Goal: Browse casually

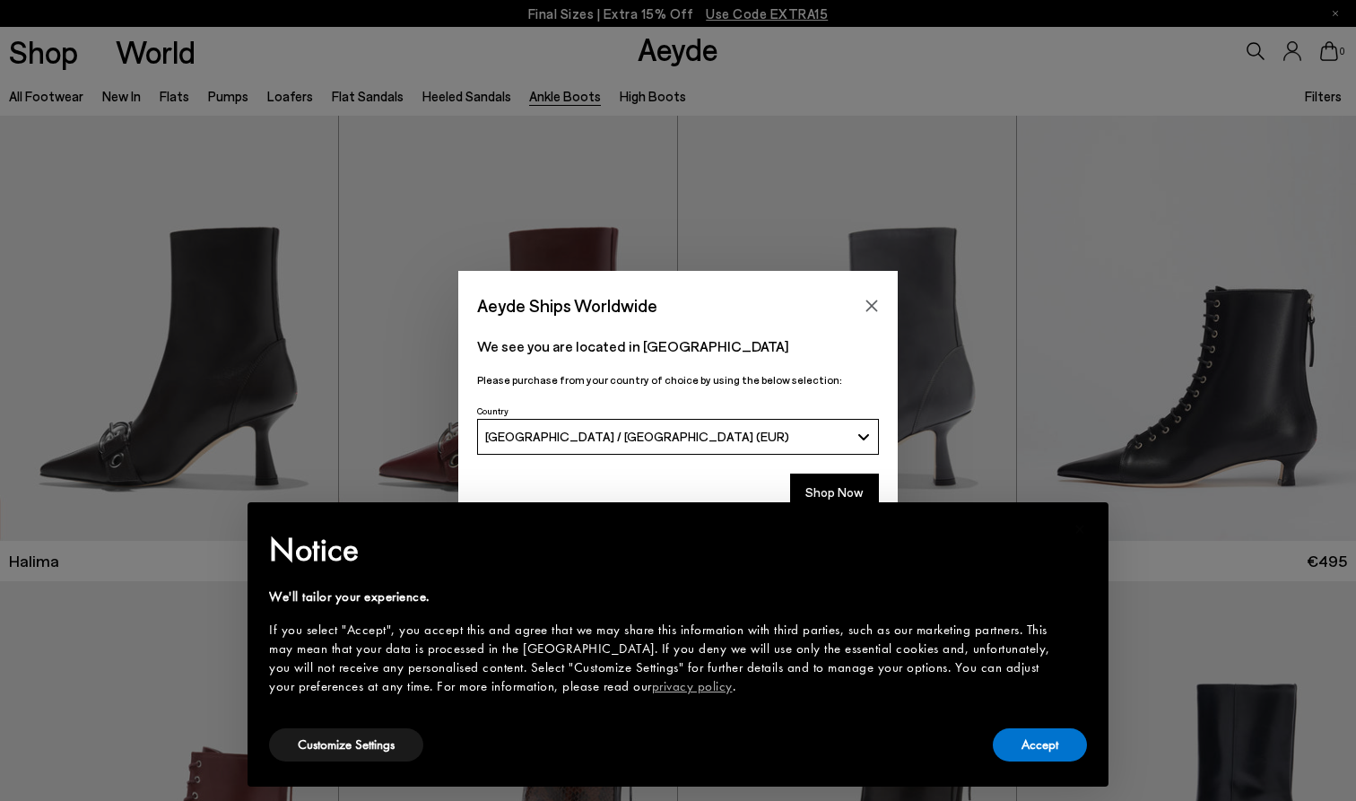
click at [615, 430] on span "[GEOGRAPHIC_DATA] / [GEOGRAPHIC_DATA] (EUR)" at bounding box center [637, 436] width 304 height 15
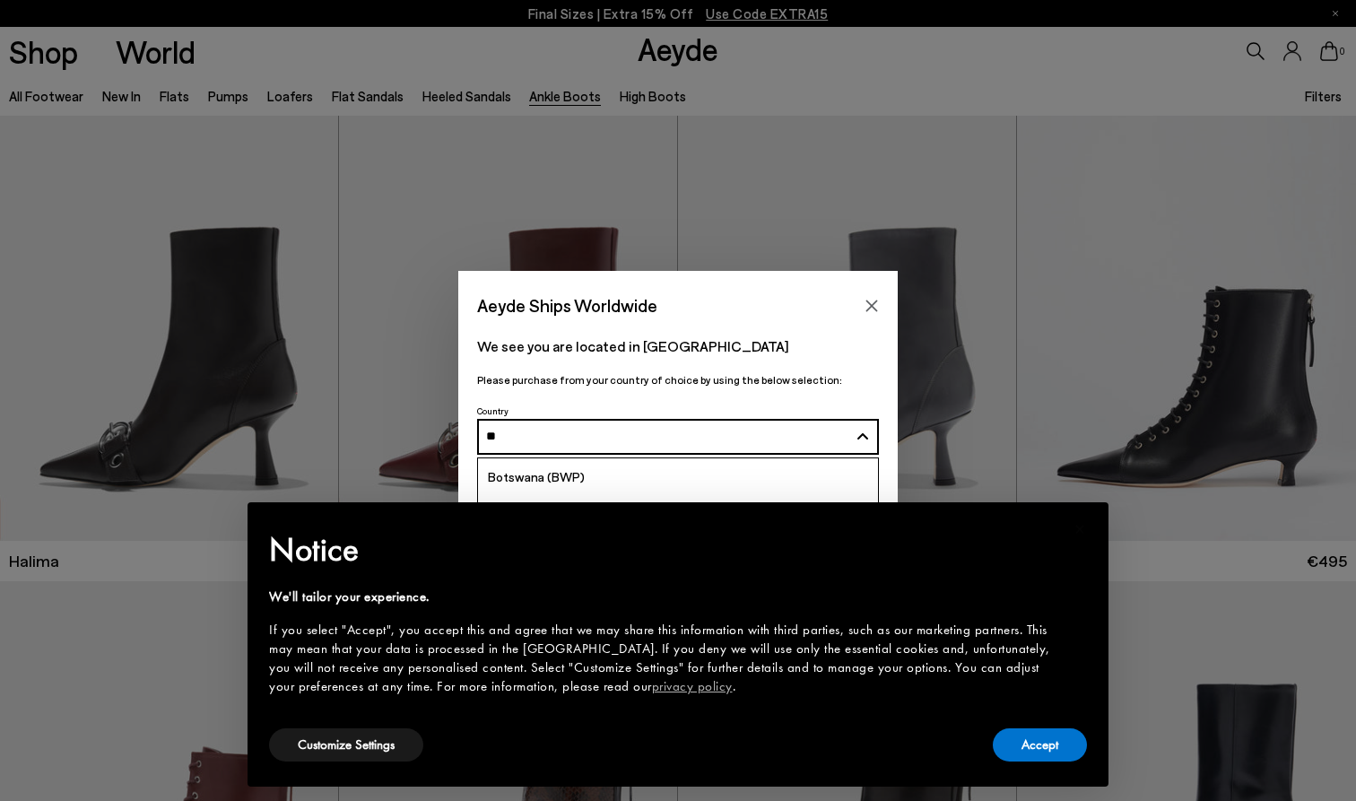
scroll to position [142, 0]
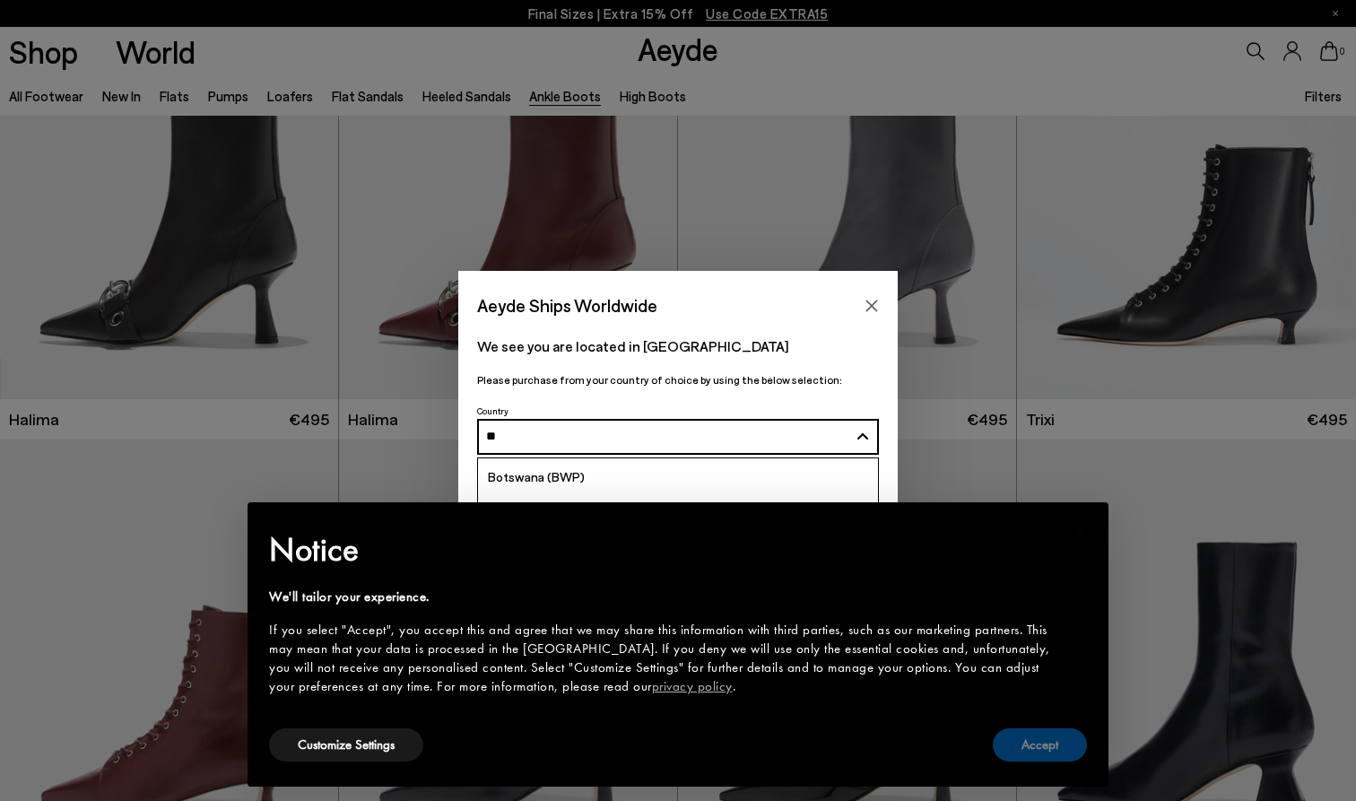
type input "**"
click at [1040, 753] on button "Accept" at bounding box center [1040, 744] width 94 height 33
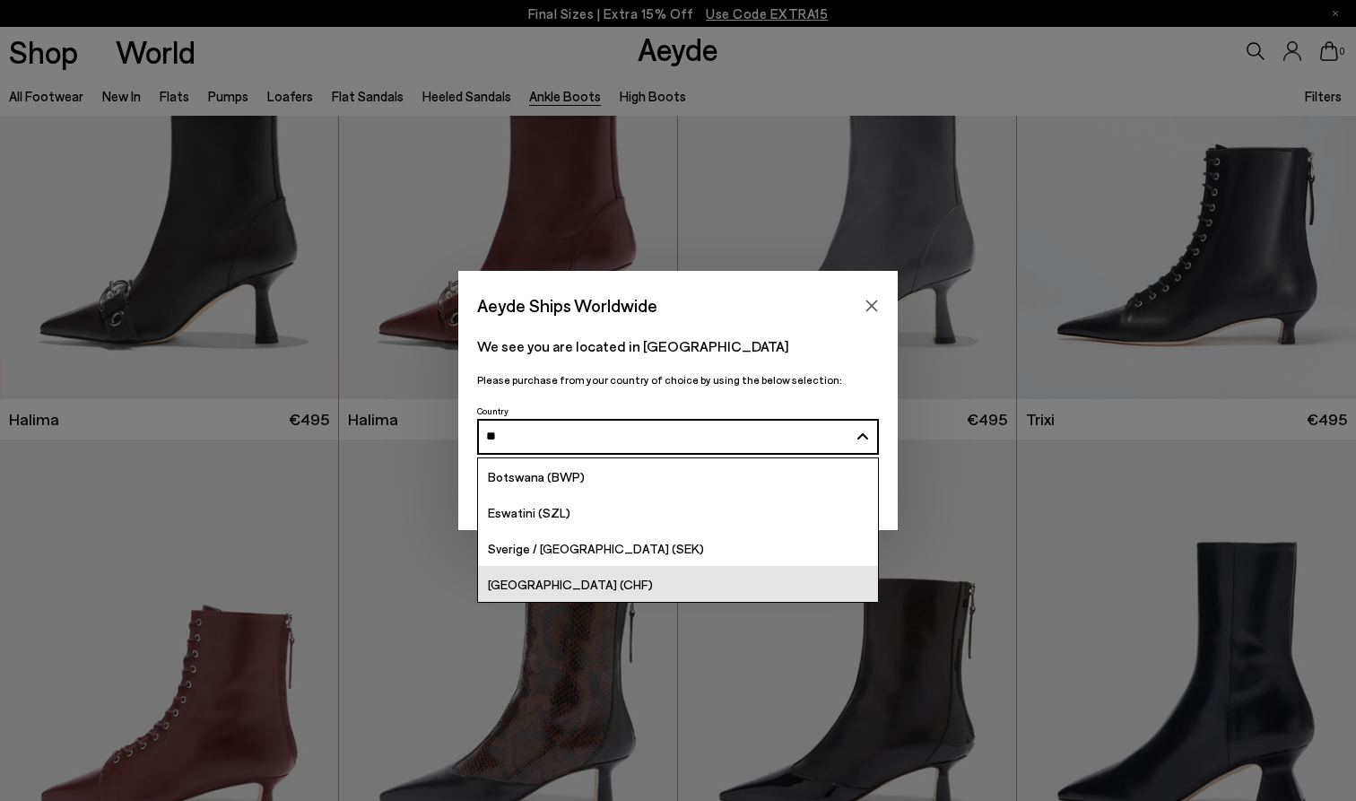
click at [521, 578] on span "[GEOGRAPHIC_DATA] (CHF)" at bounding box center [570, 584] width 165 height 15
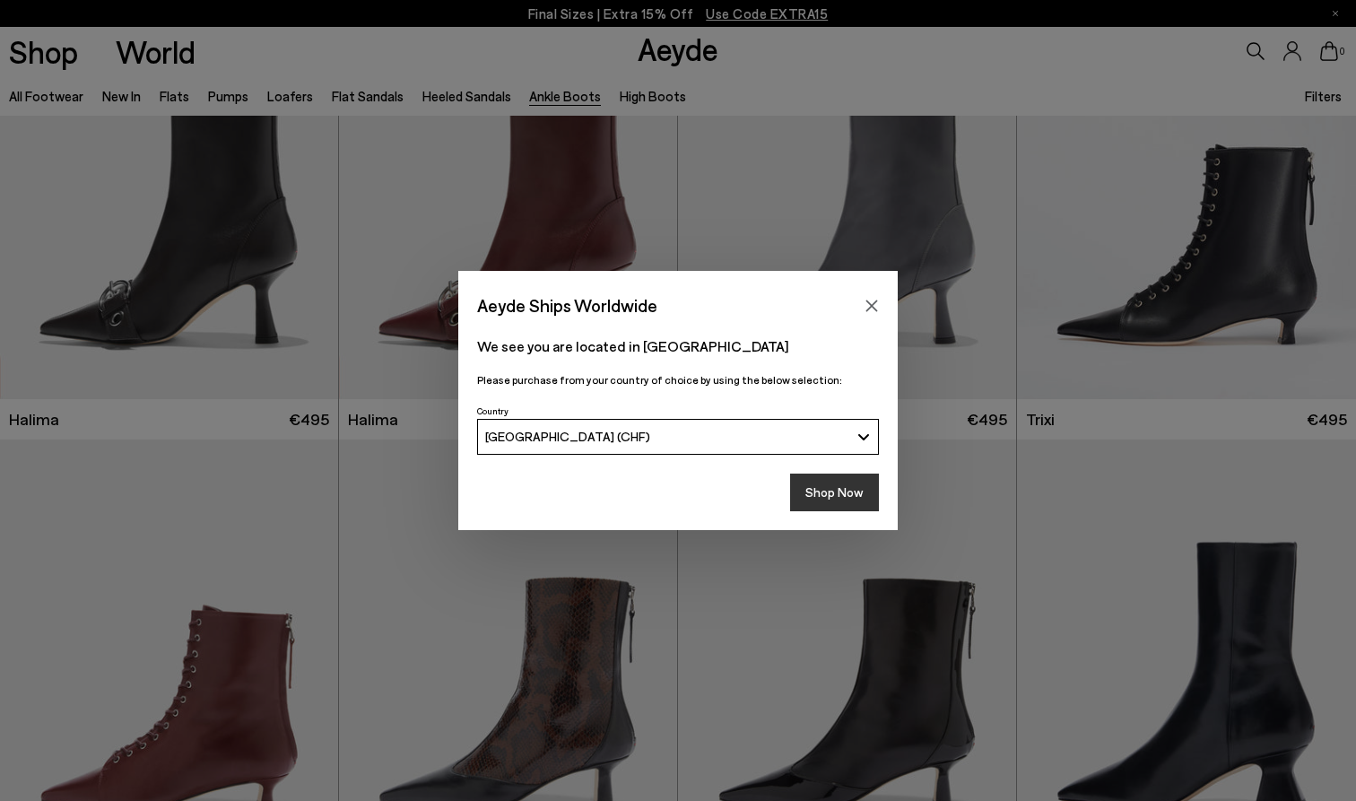
click at [821, 488] on button "Shop Now" at bounding box center [834, 493] width 89 height 38
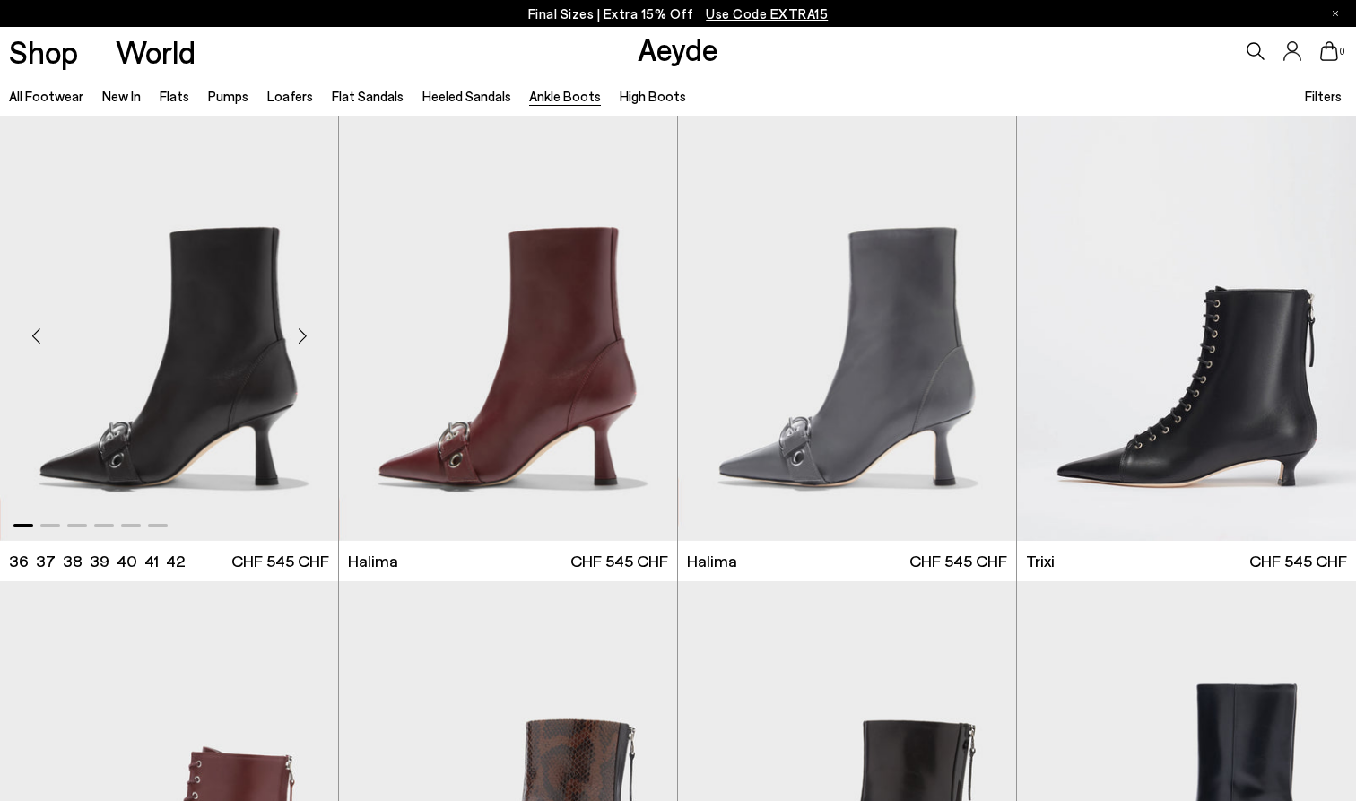
click at [307, 338] on div "Next slide" at bounding box center [302, 336] width 54 height 54
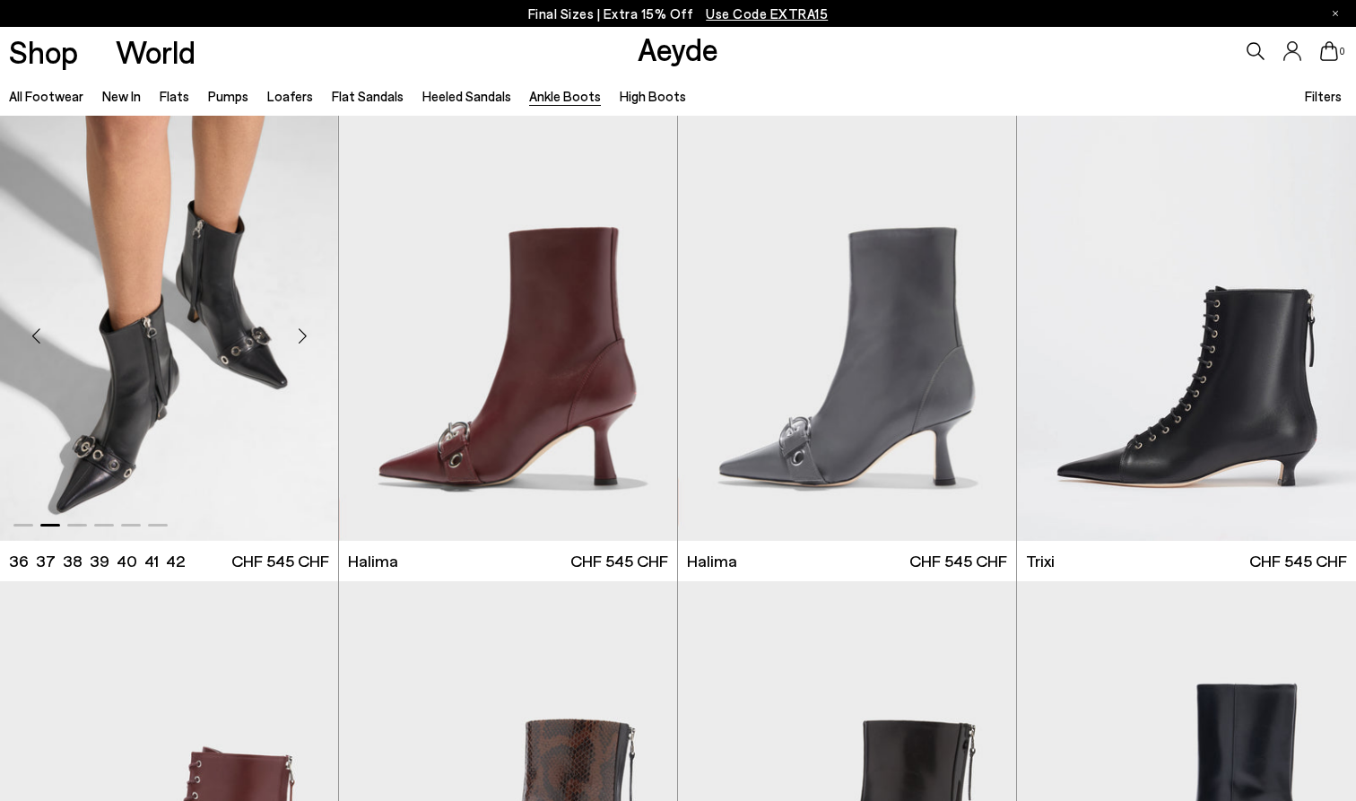
click at [307, 338] on div "Next slide" at bounding box center [302, 336] width 54 height 54
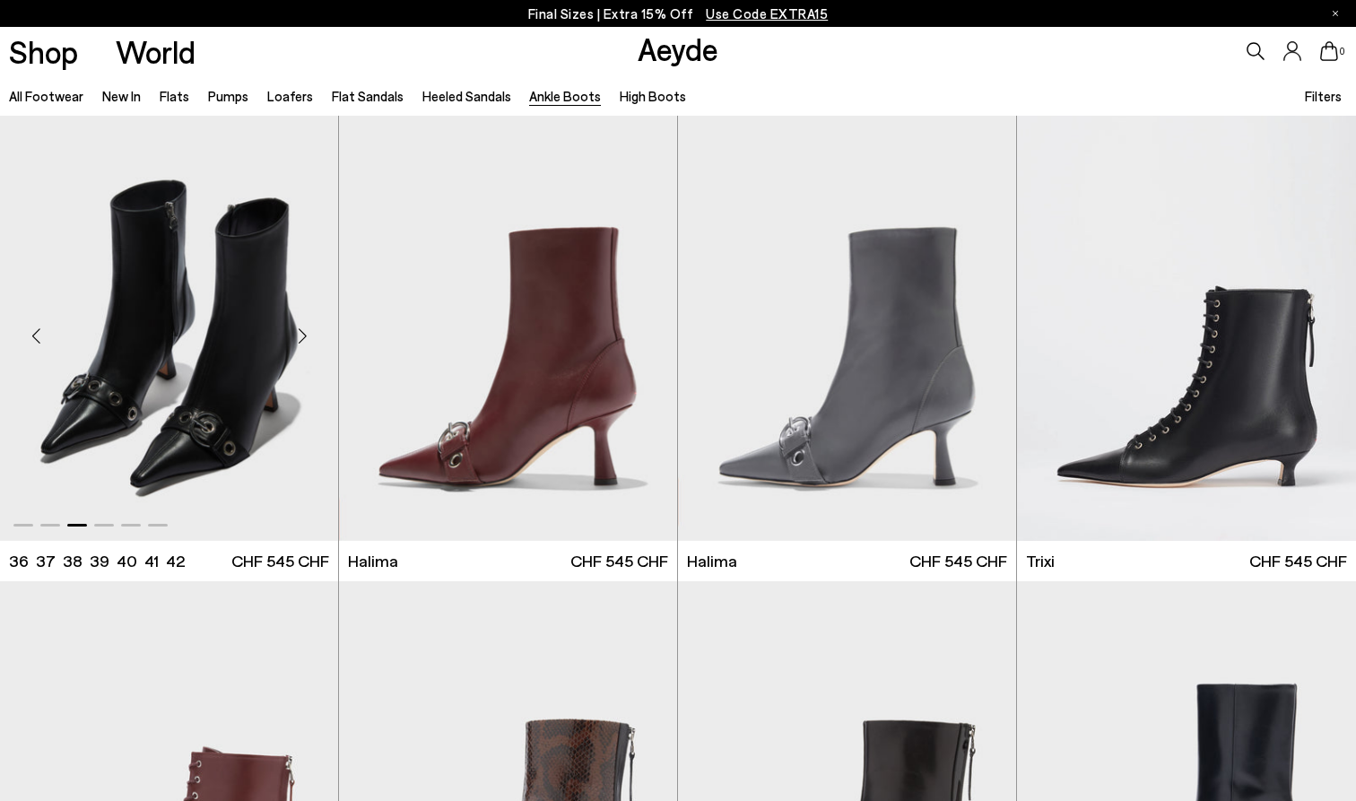
click at [307, 338] on div "Next slide" at bounding box center [302, 336] width 54 height 54
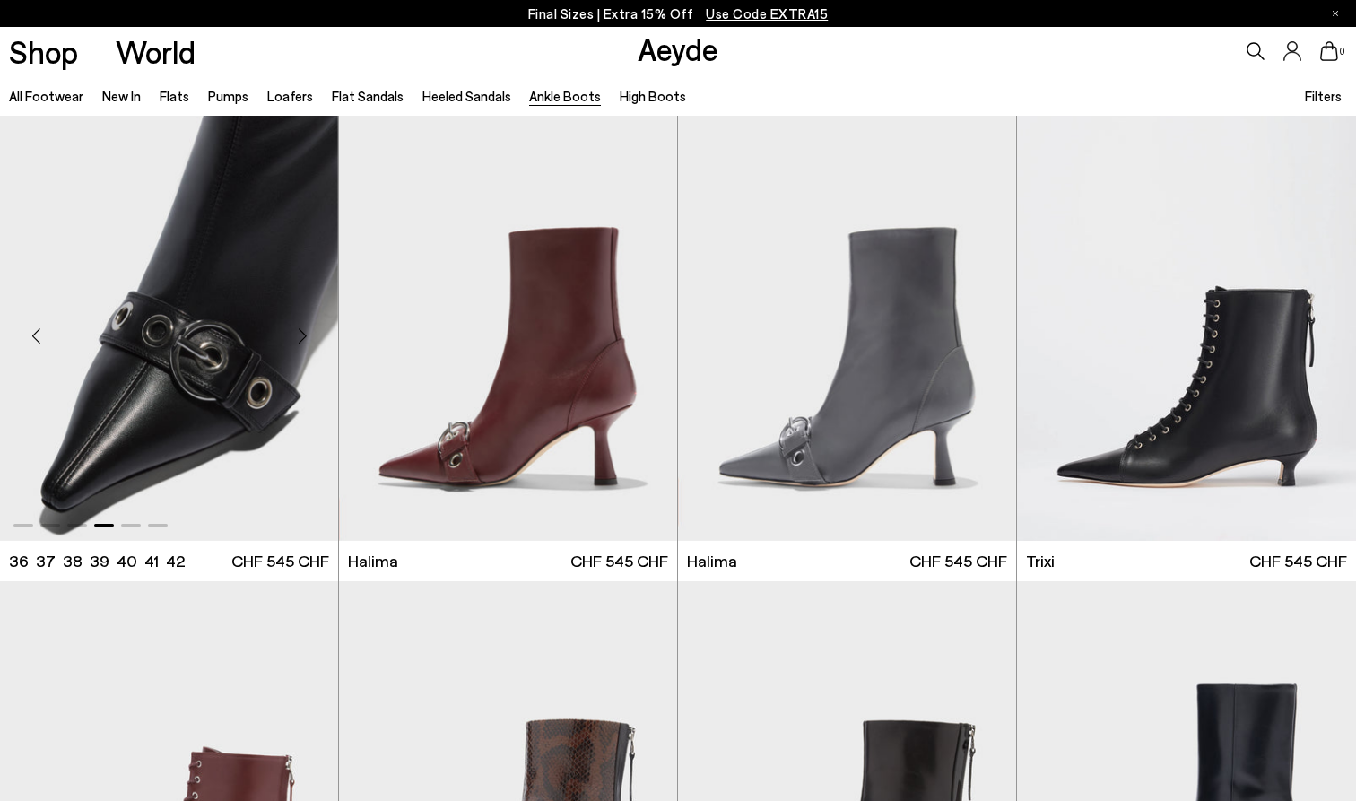
click at [307, 338] on div "Next slide" at bounding box center [302, 336] width 54 height 54
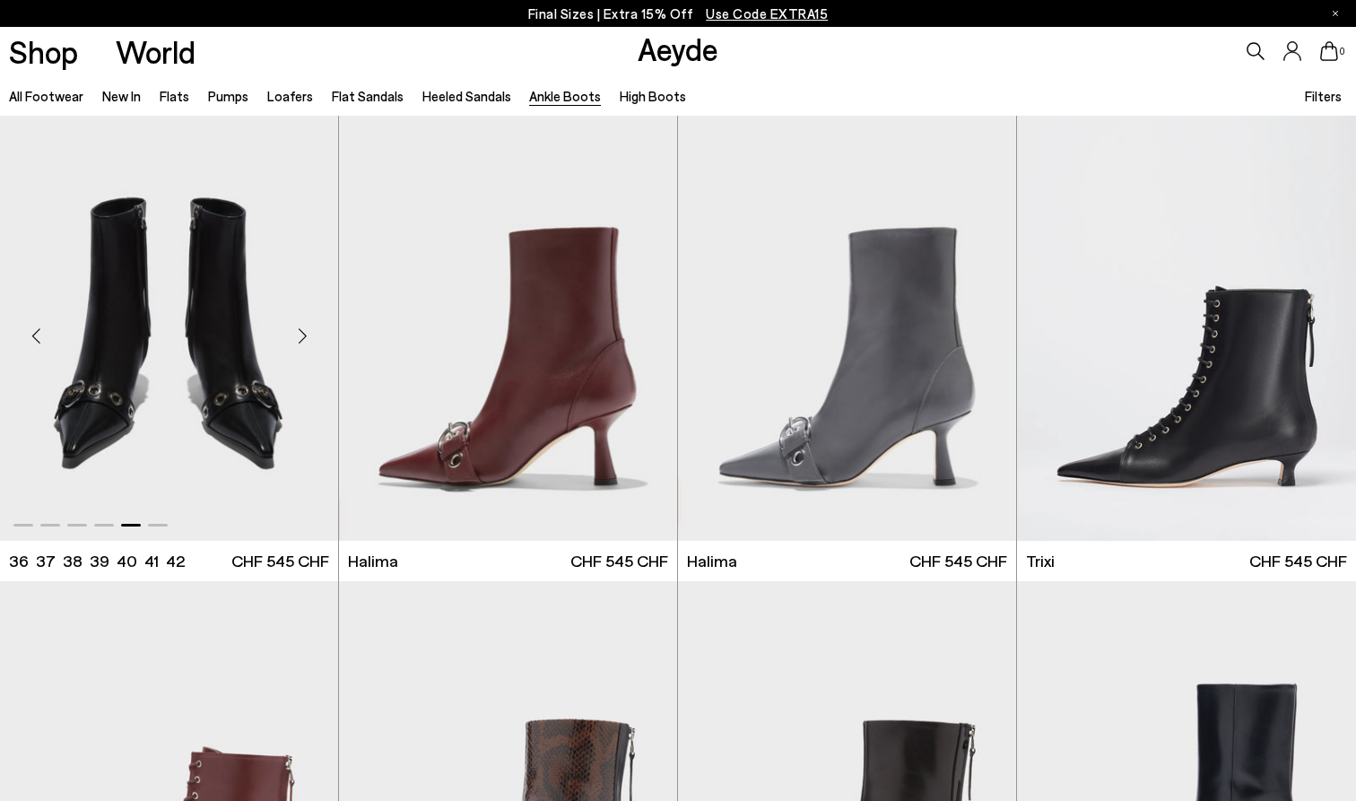
click at [307, 338] on div "Next slide" at bounding box center [302, 336] width 54 height 54
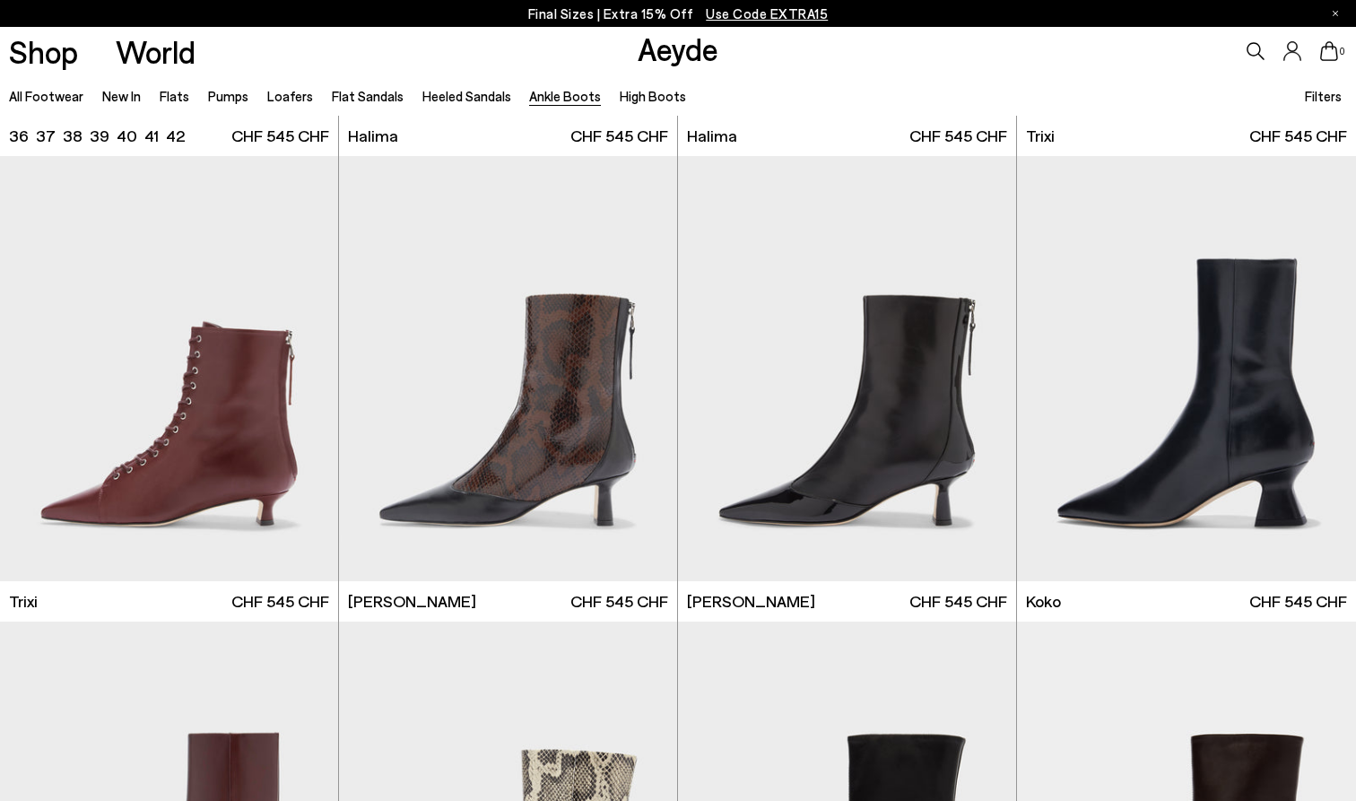
scroll to position [430, 0]
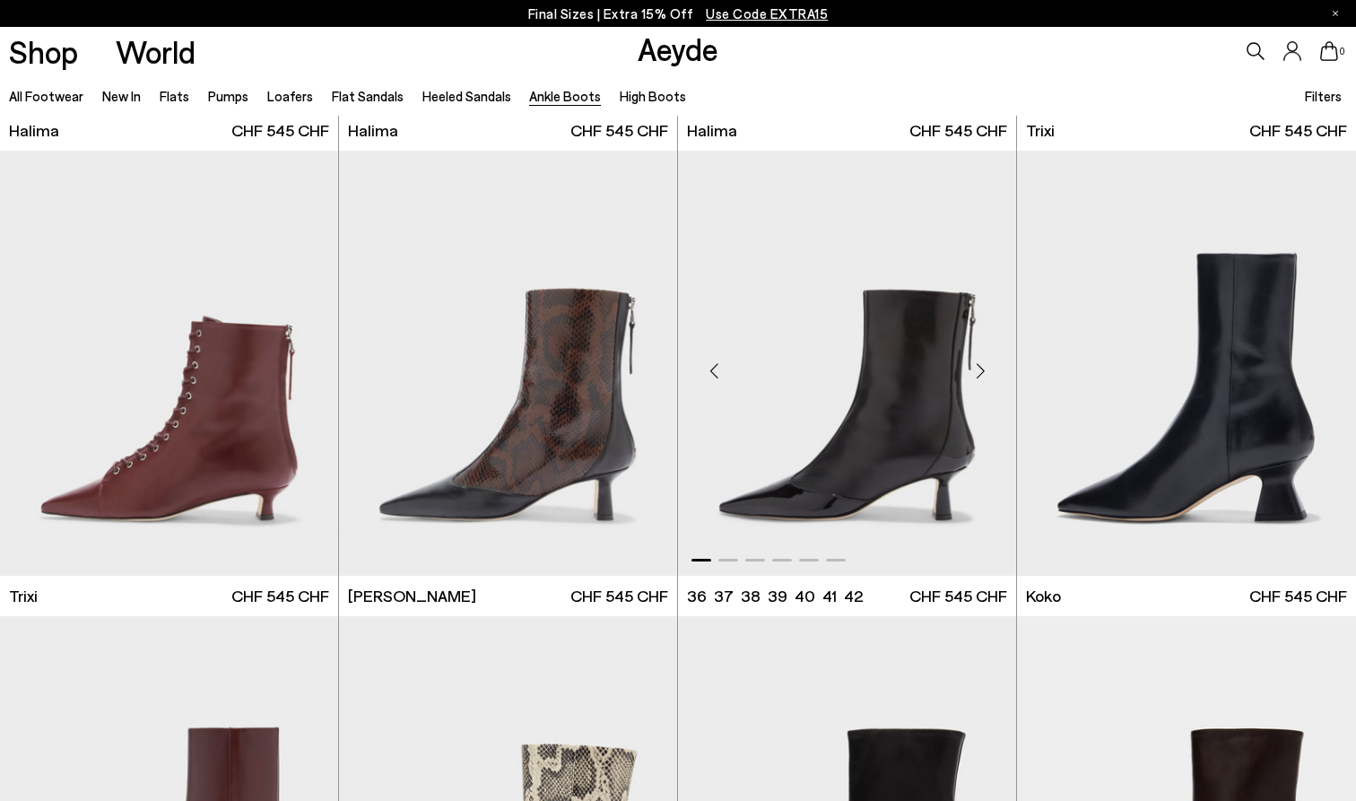
click at [983, 374] on div "Next slide" at bounding box center [980, 370] width 54 height 54
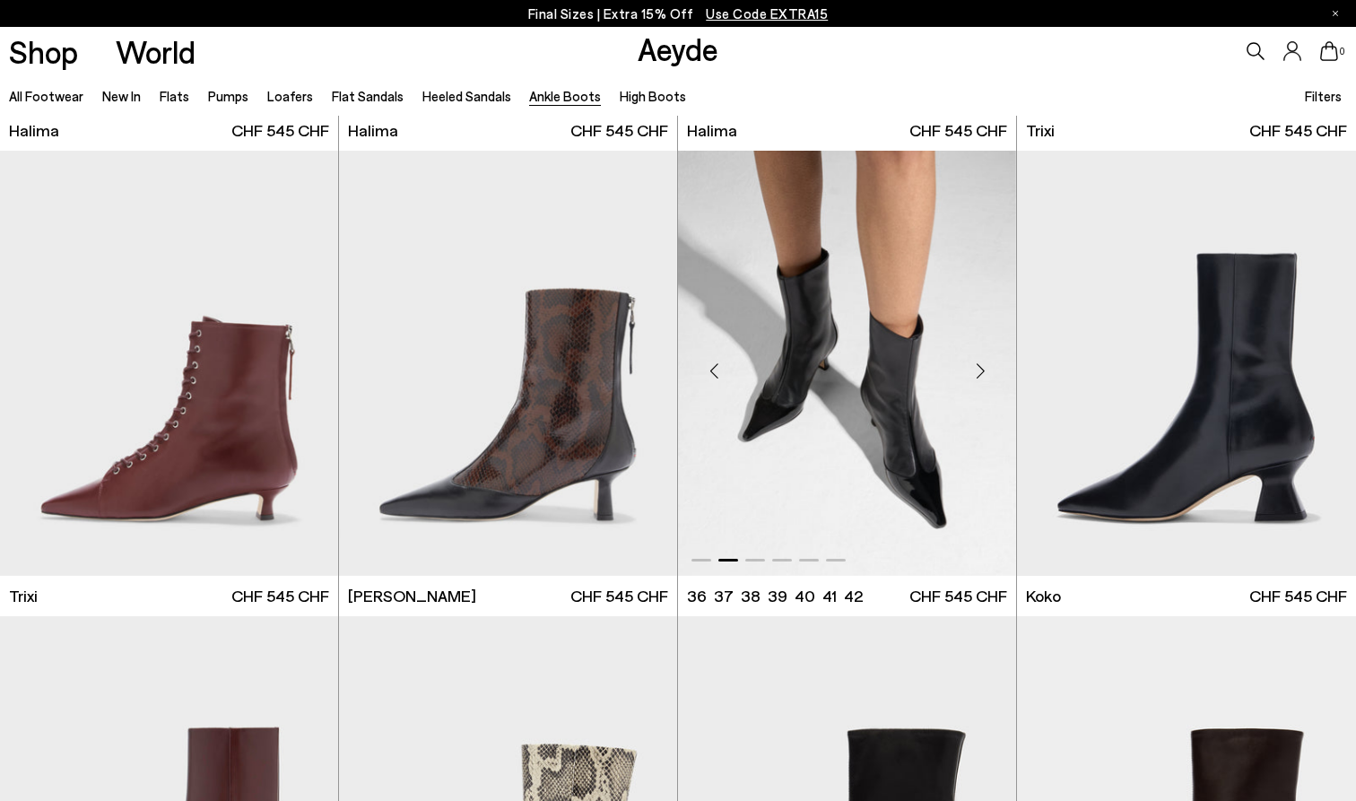
click at [983, 374] on div "Next slide" at bounding box center [980, 370] width 54 height 54
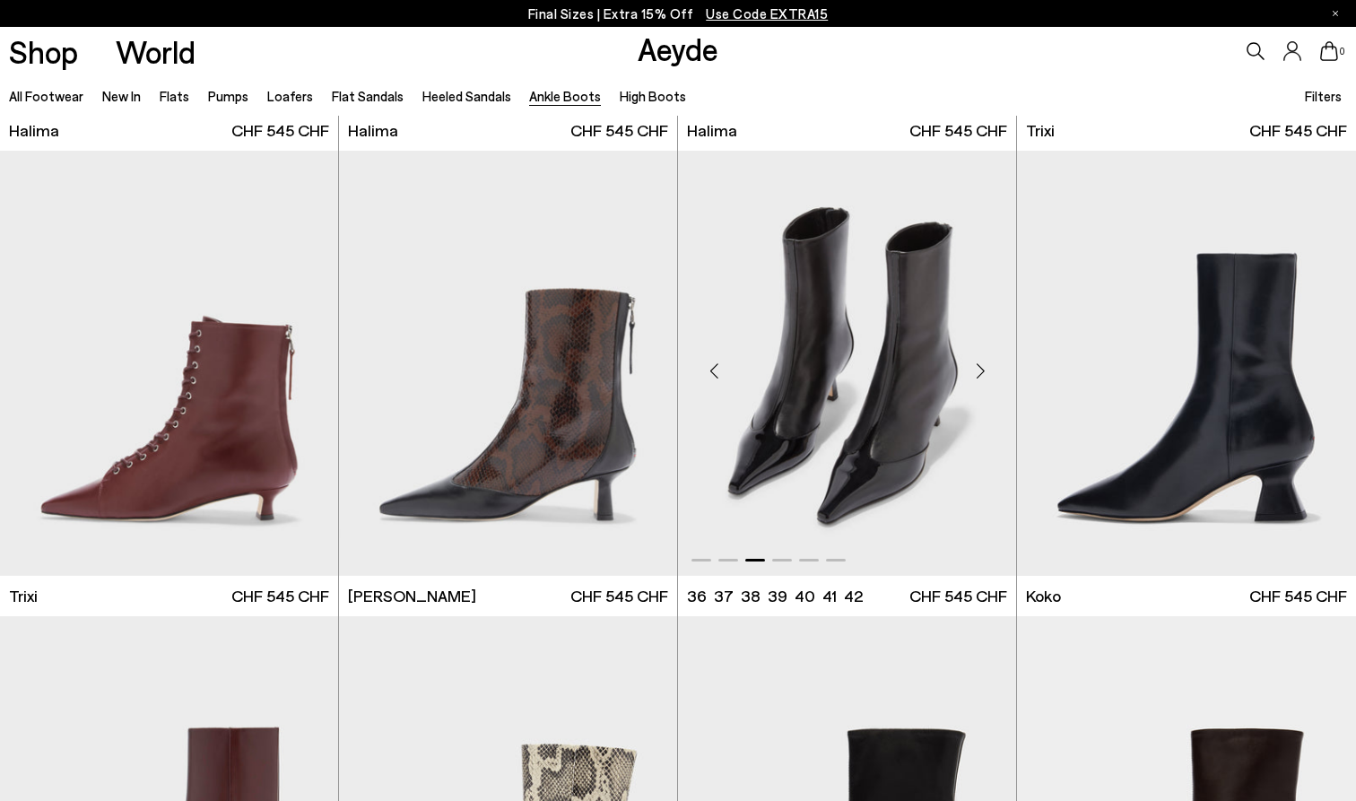
click at [983, 374] on div "Next slide" at bounding box center [980, 370] width 54 height 54
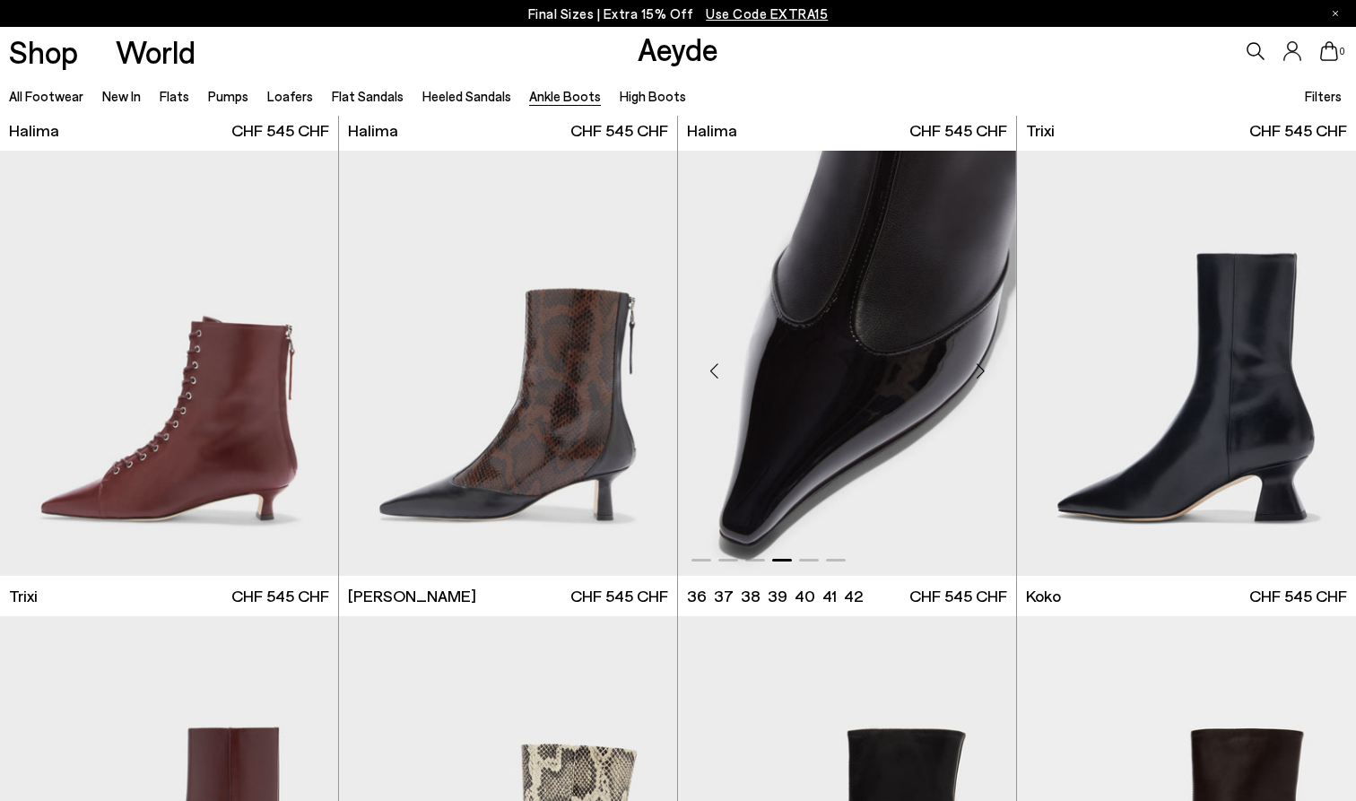
click at [983, 374] on div "Next slide" at bounding box center [980, 370] width 54 height 54
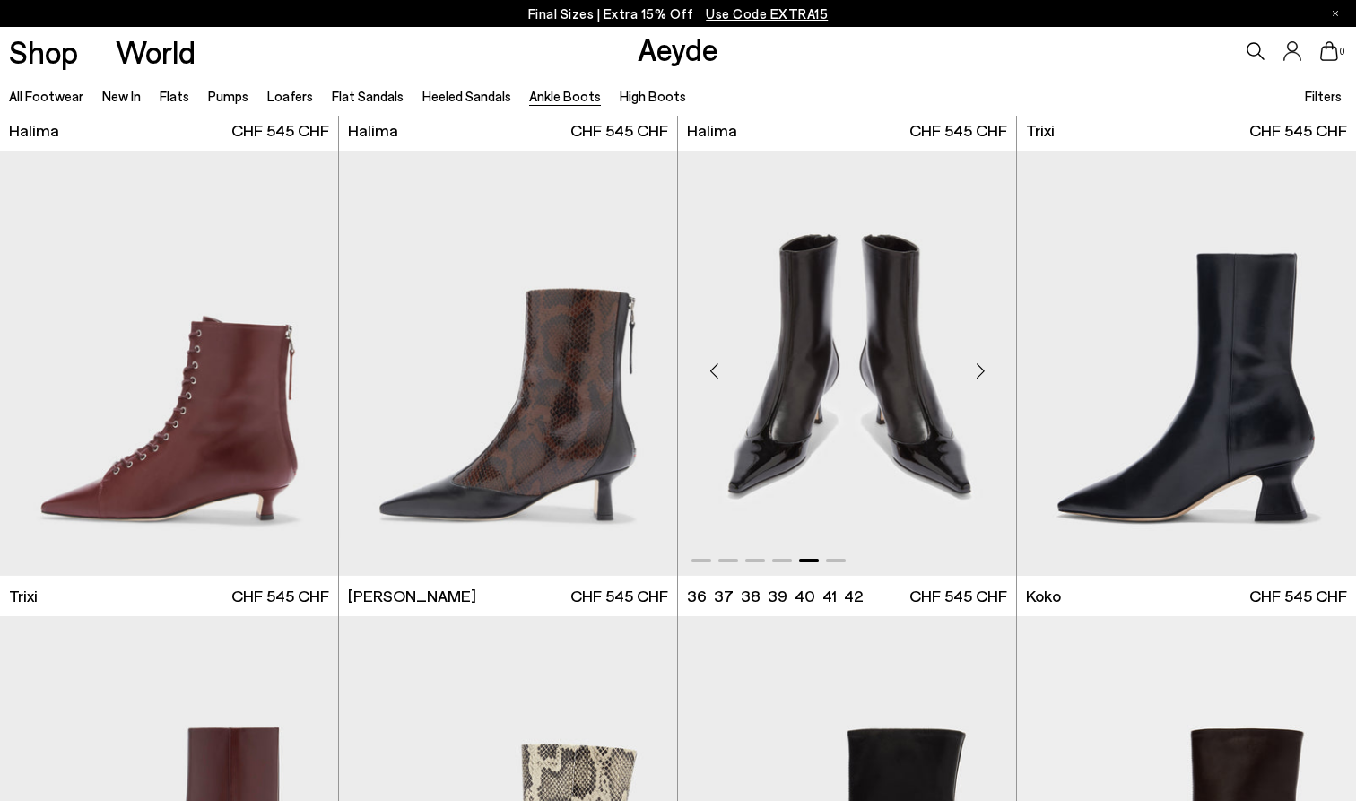
click at [983, 374] on div "Next slide" at bounding box center [980, 370] width 54 height 54
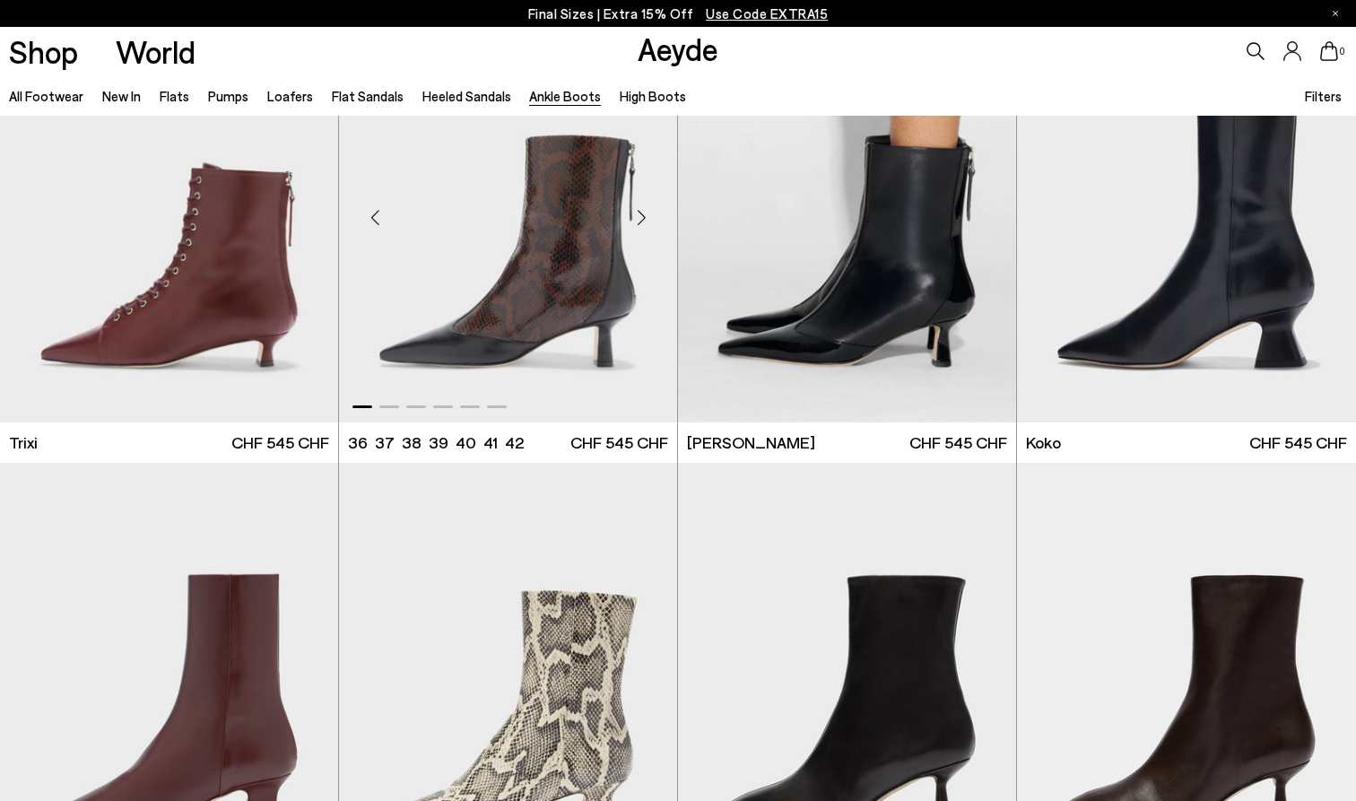
scroll to position [825, 0]
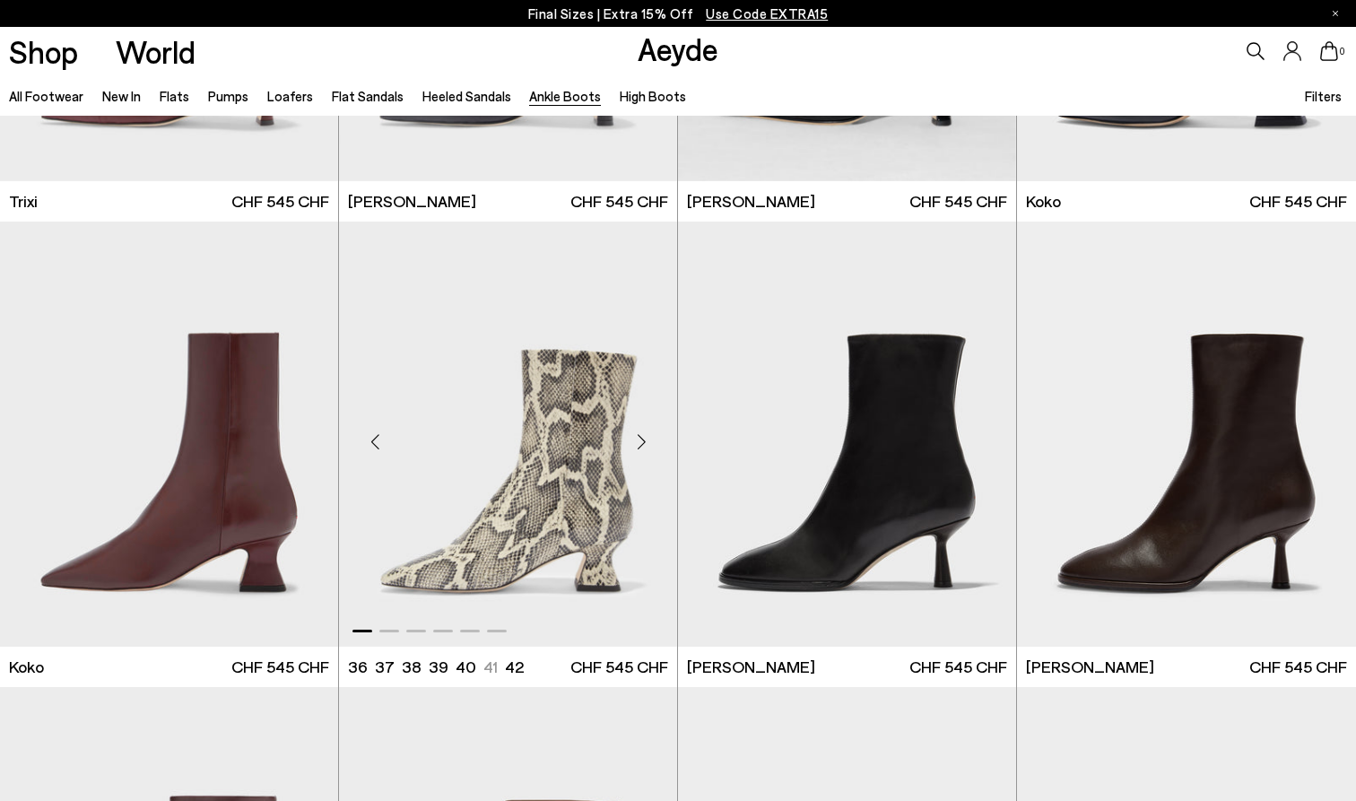
click at [647, 443] on div "Next slide" at bounding box center [641, 441] width 54 height 54
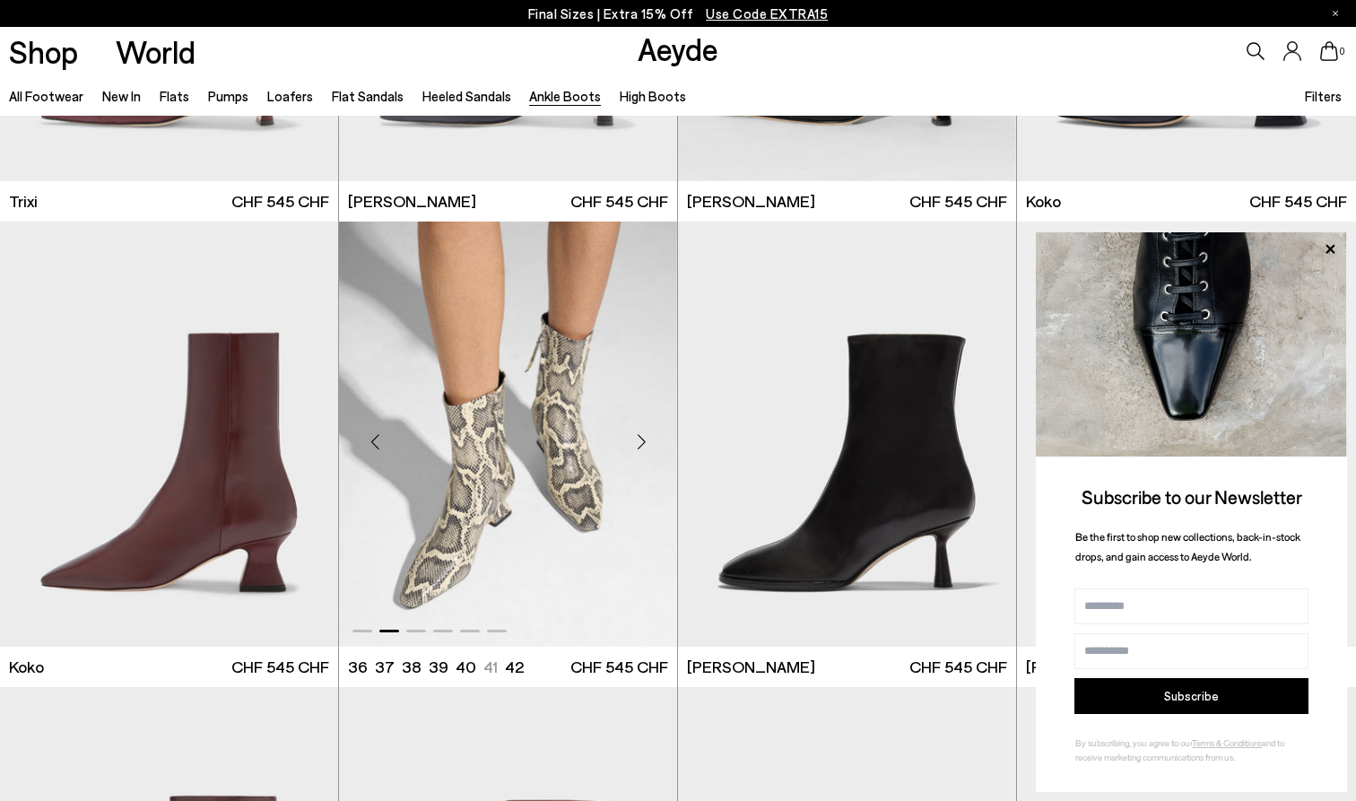
click at [647, 443] on div "Next slide" at bounding box center [641, 441] width 54 height 54
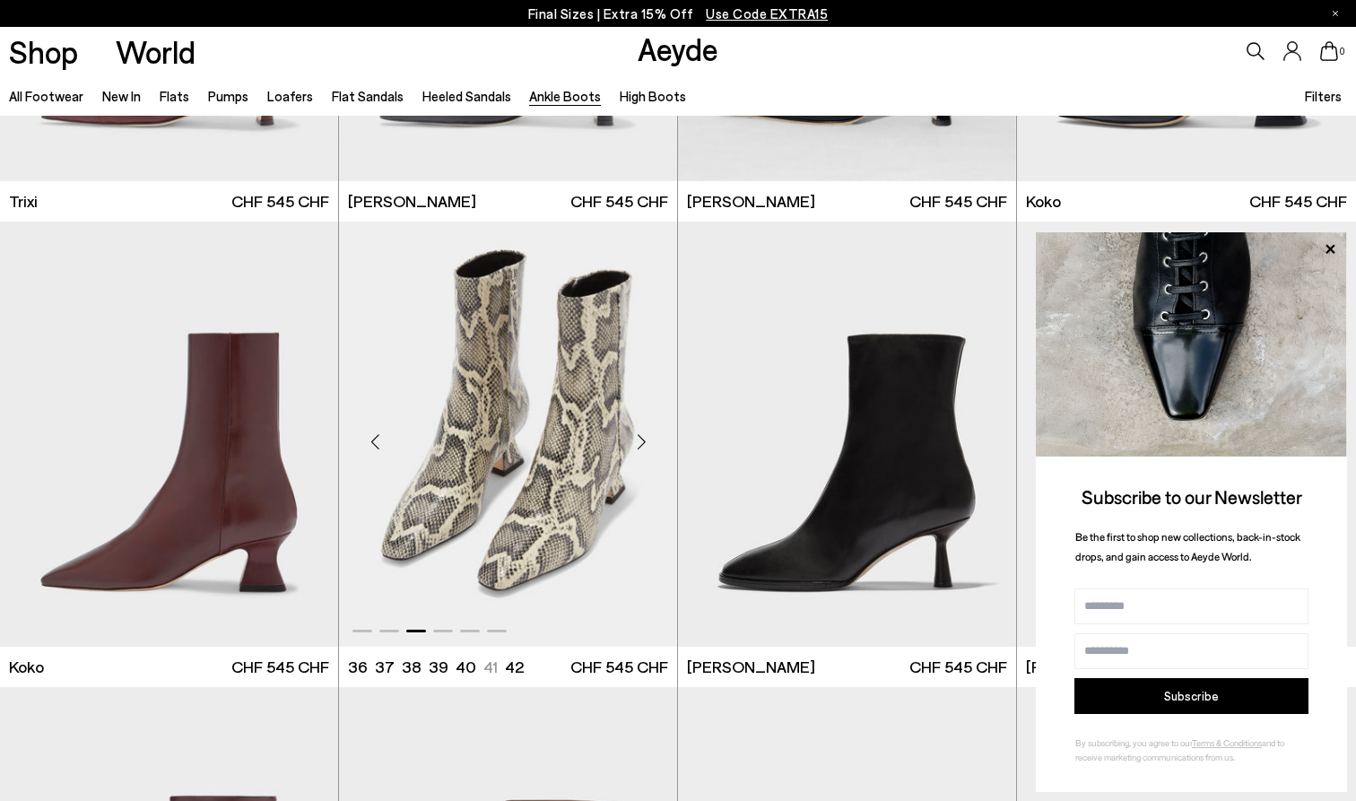
click at [647, 443] on div "Next slide" at bounding box center [641, 441] width 54 height 54
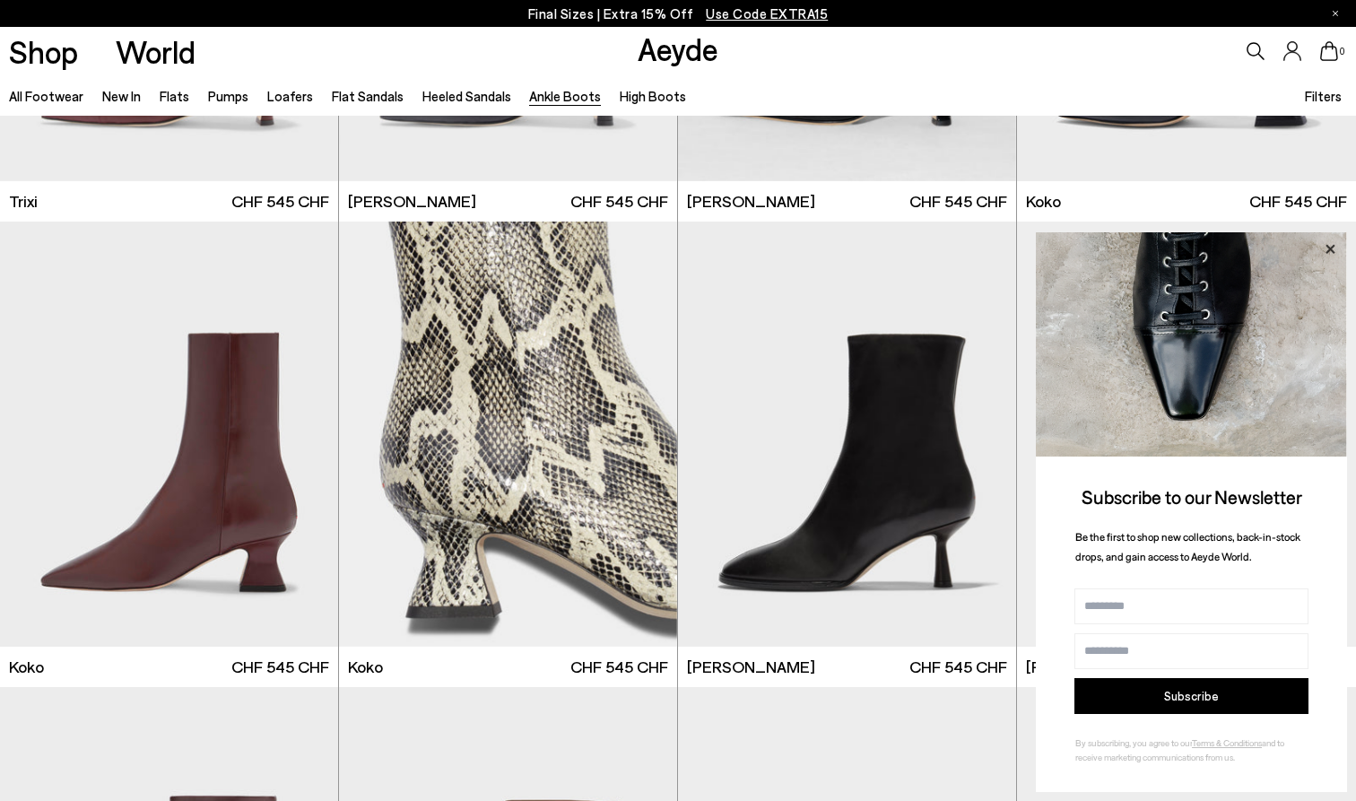
click at [1328, 253] on icon at bounding box center [1329, 248] width 9 height 9
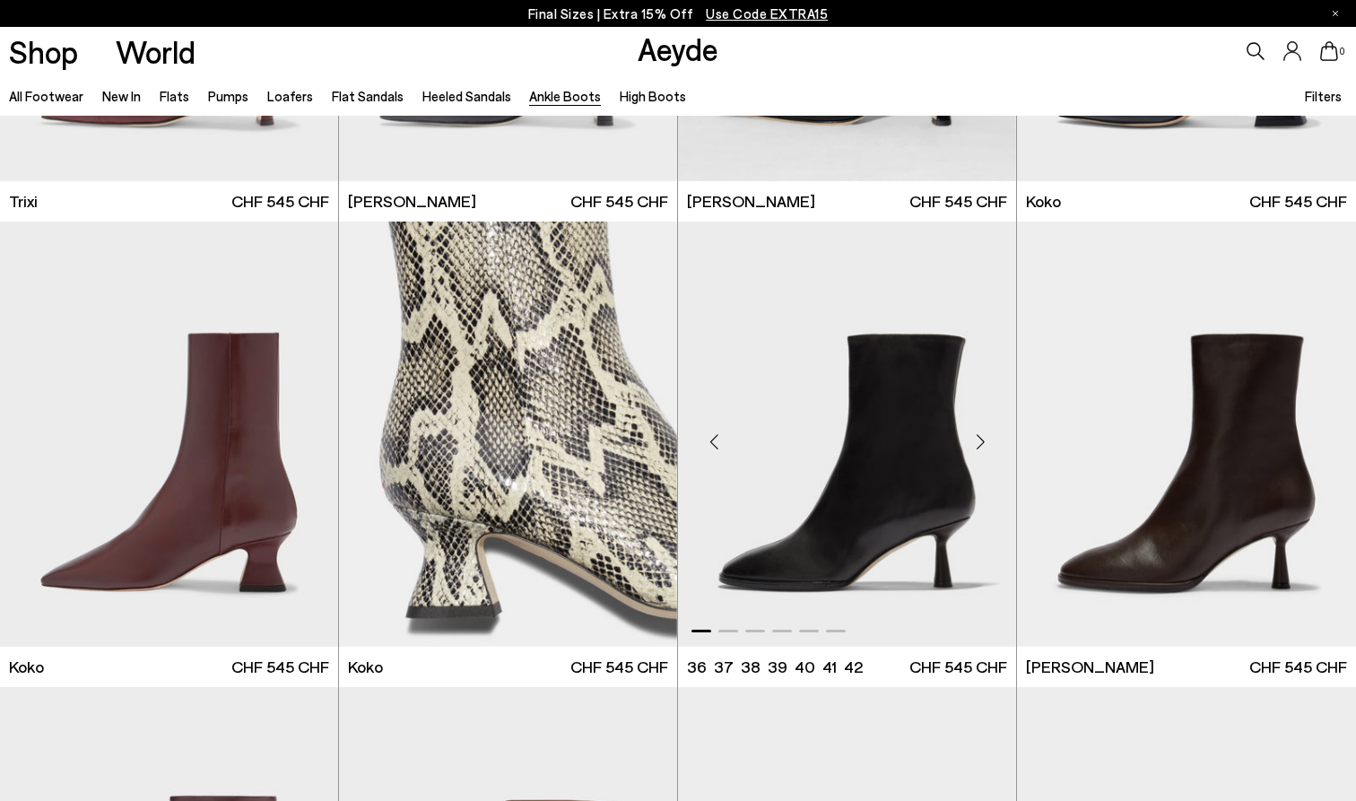
click at [983, 444] on div "Next slide" at bounding box center [980, 441] width 54 height 54
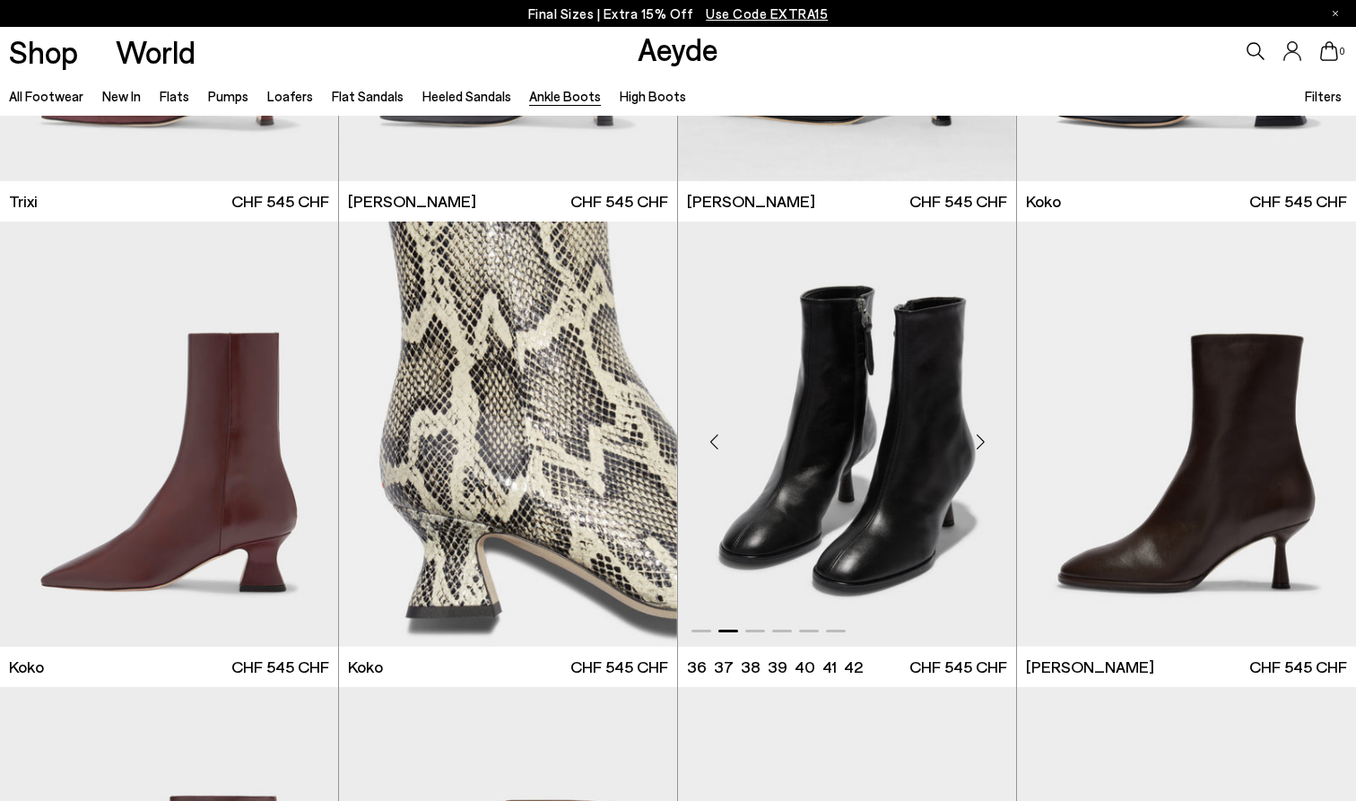
click at [983, 444] on div "Next slide" at bounding box center [980, 441] width 54 height 54
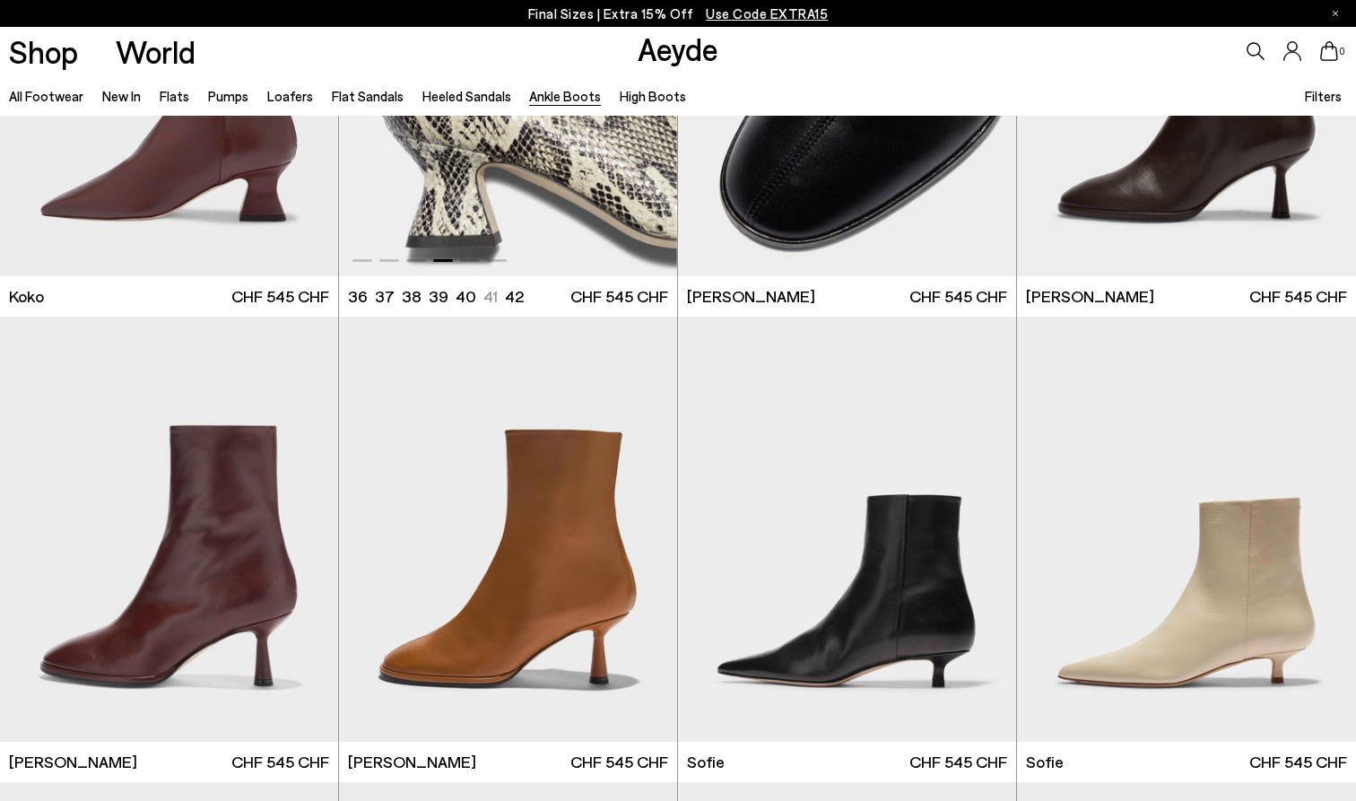
scroll to position [1351, 0]
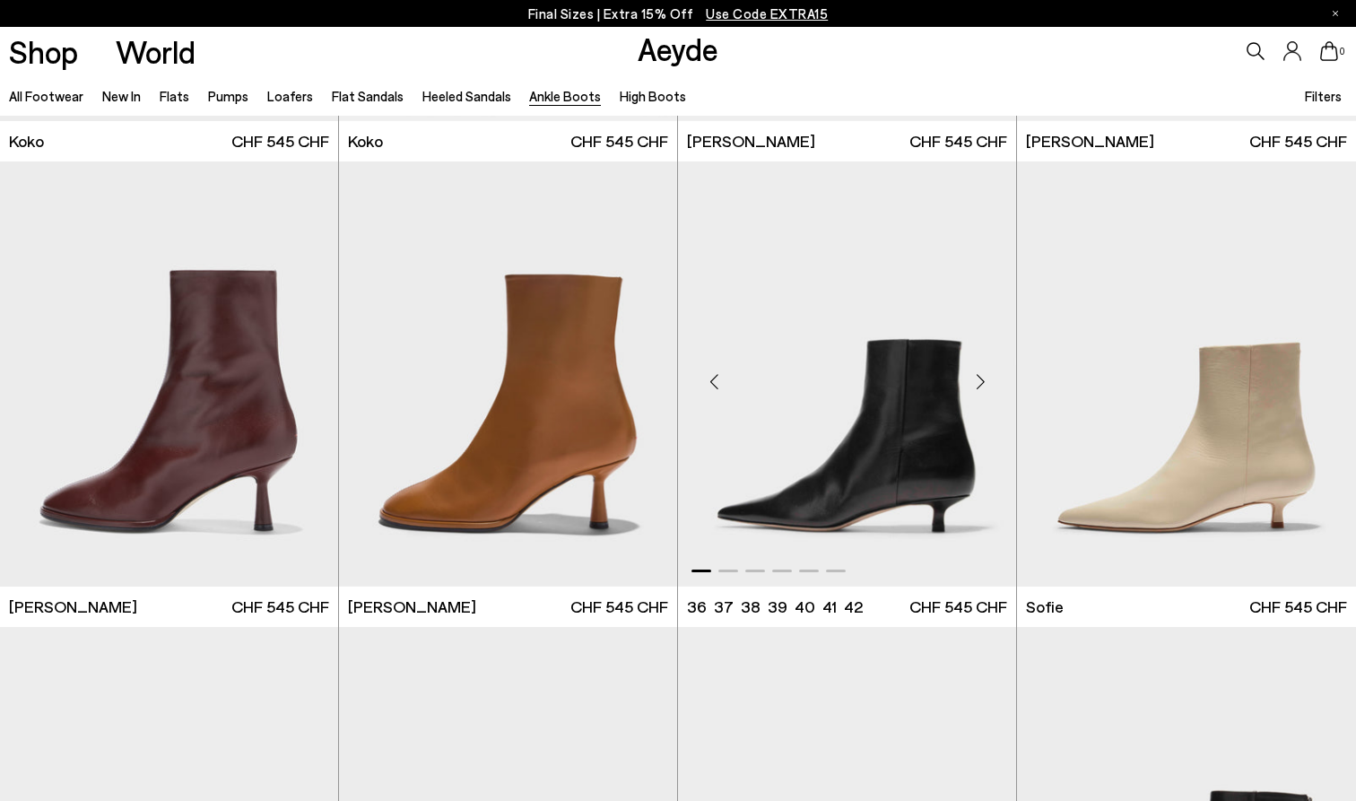
click at [978, 378] on div "Next slide" at bounding box center [980, 381] width 54 height 54
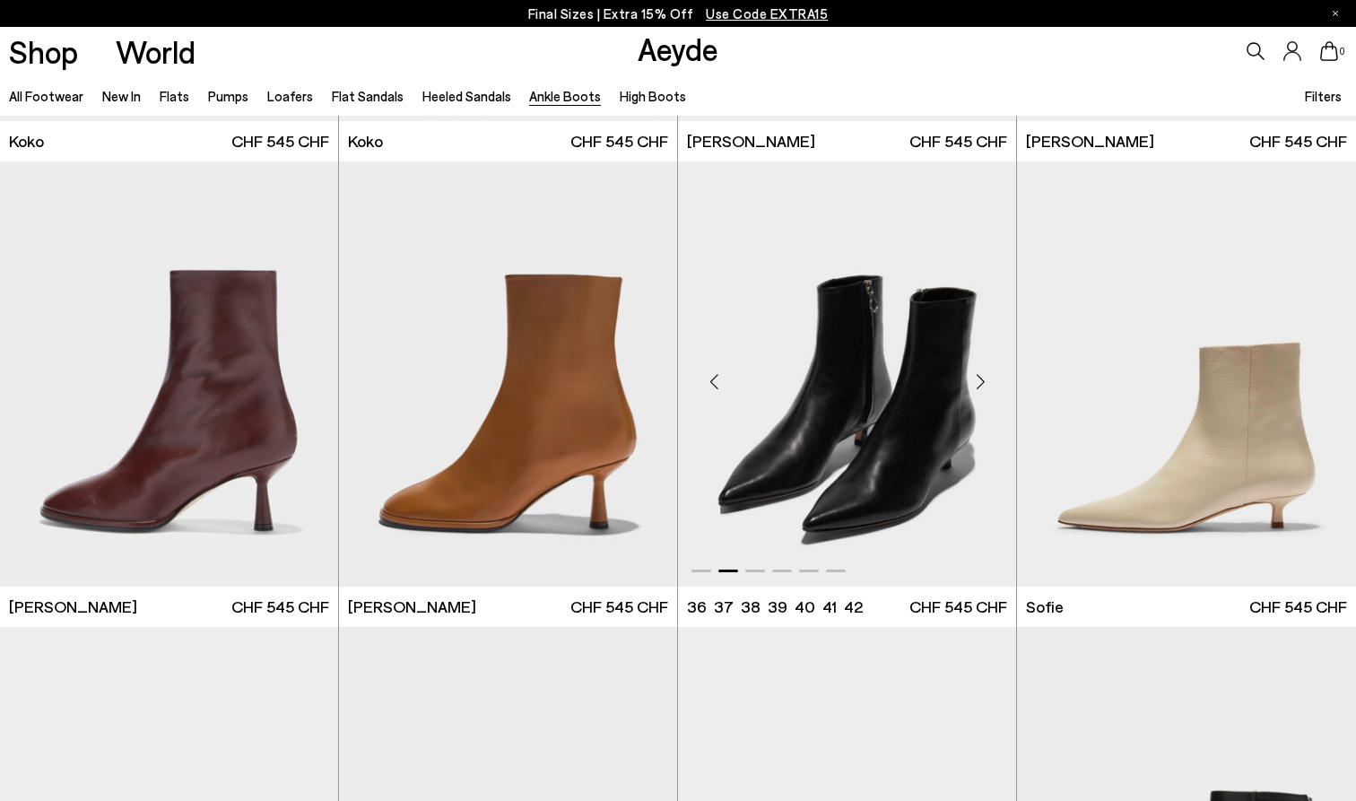
click at [978, 378] on div "Next slide" at bounding box center [980, 381] width 54 height 54
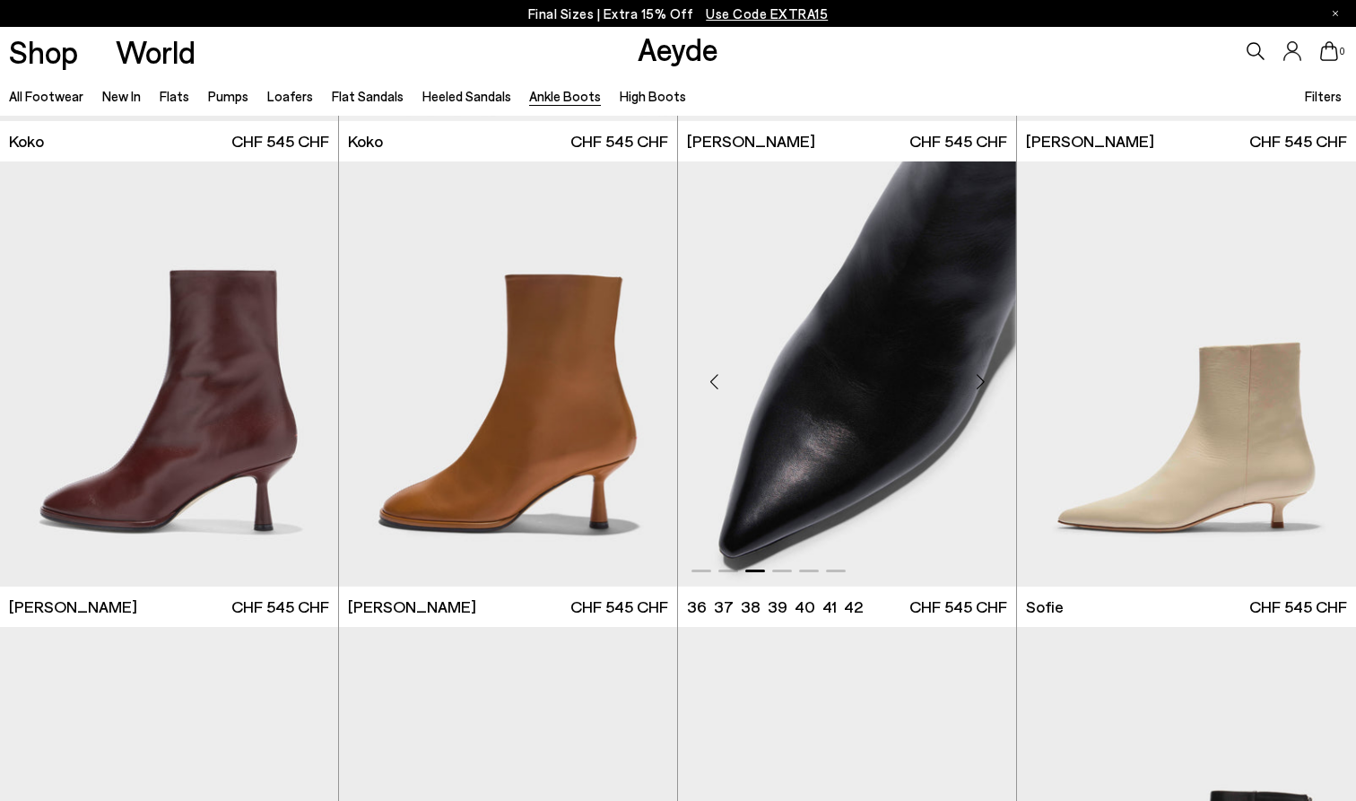
click at [978, 378] on div "Next slide" at bounding box center [980, 381] width 54 height 54
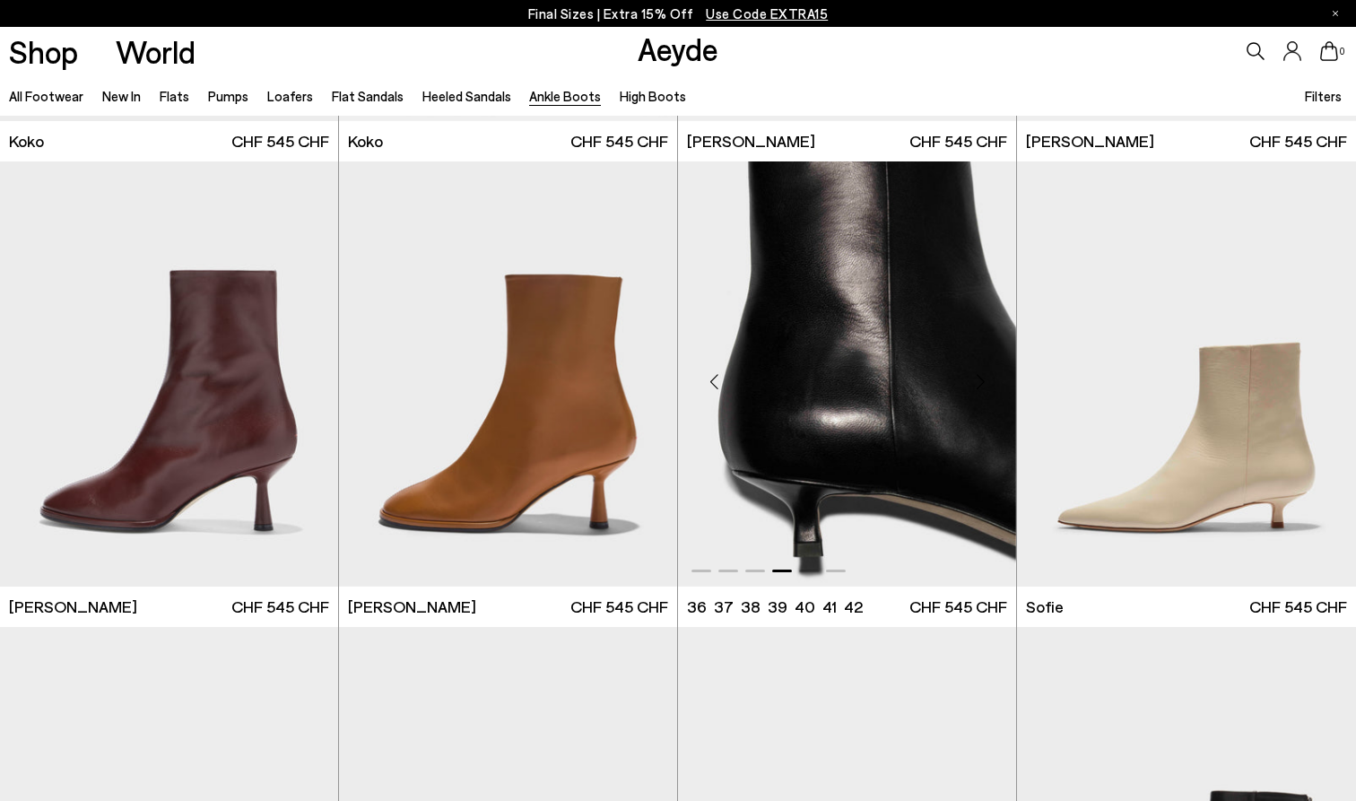
click at [978, 378] on div "Next slide" at bounding box center [980, 381] width 54 height 54
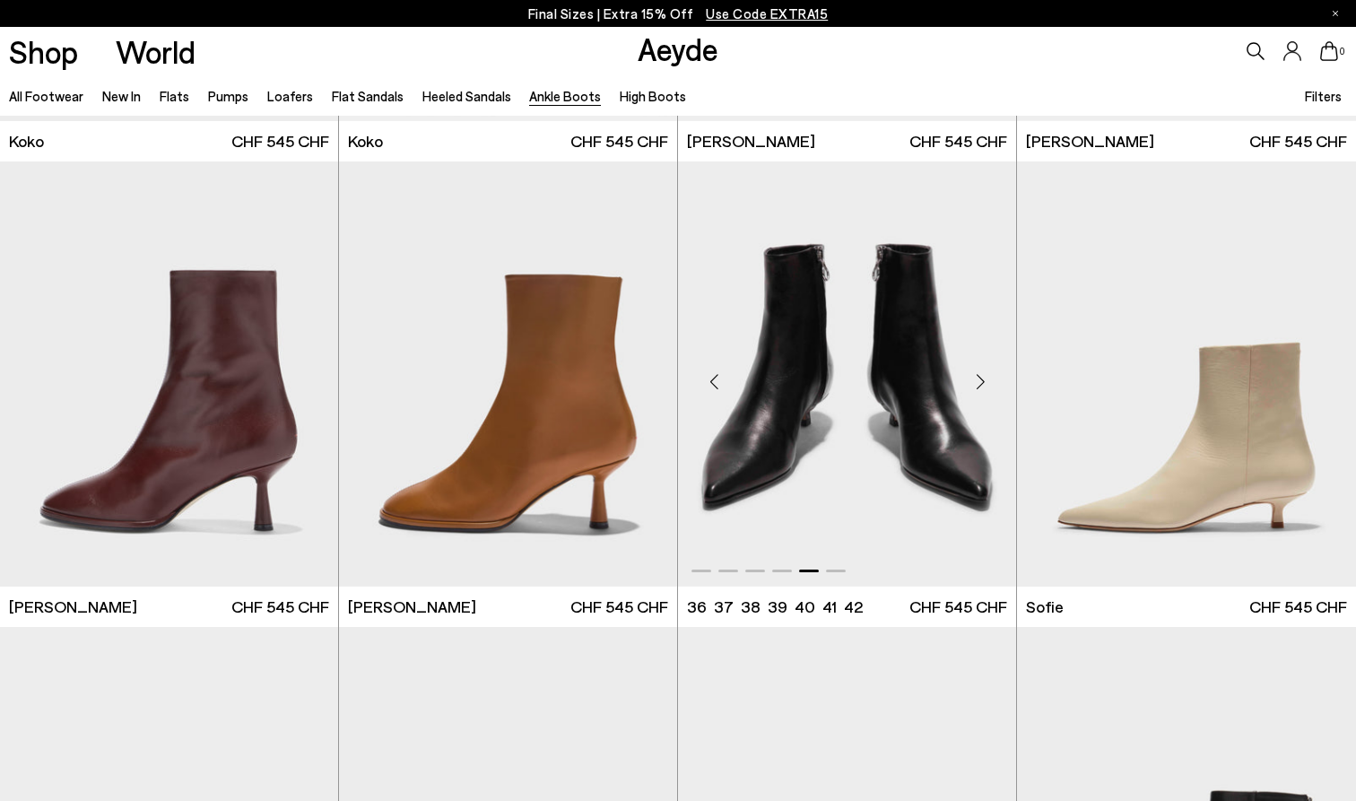
click at [978, 378] on div "Next slide" at bounding box center [980, 381] width 54 height 54
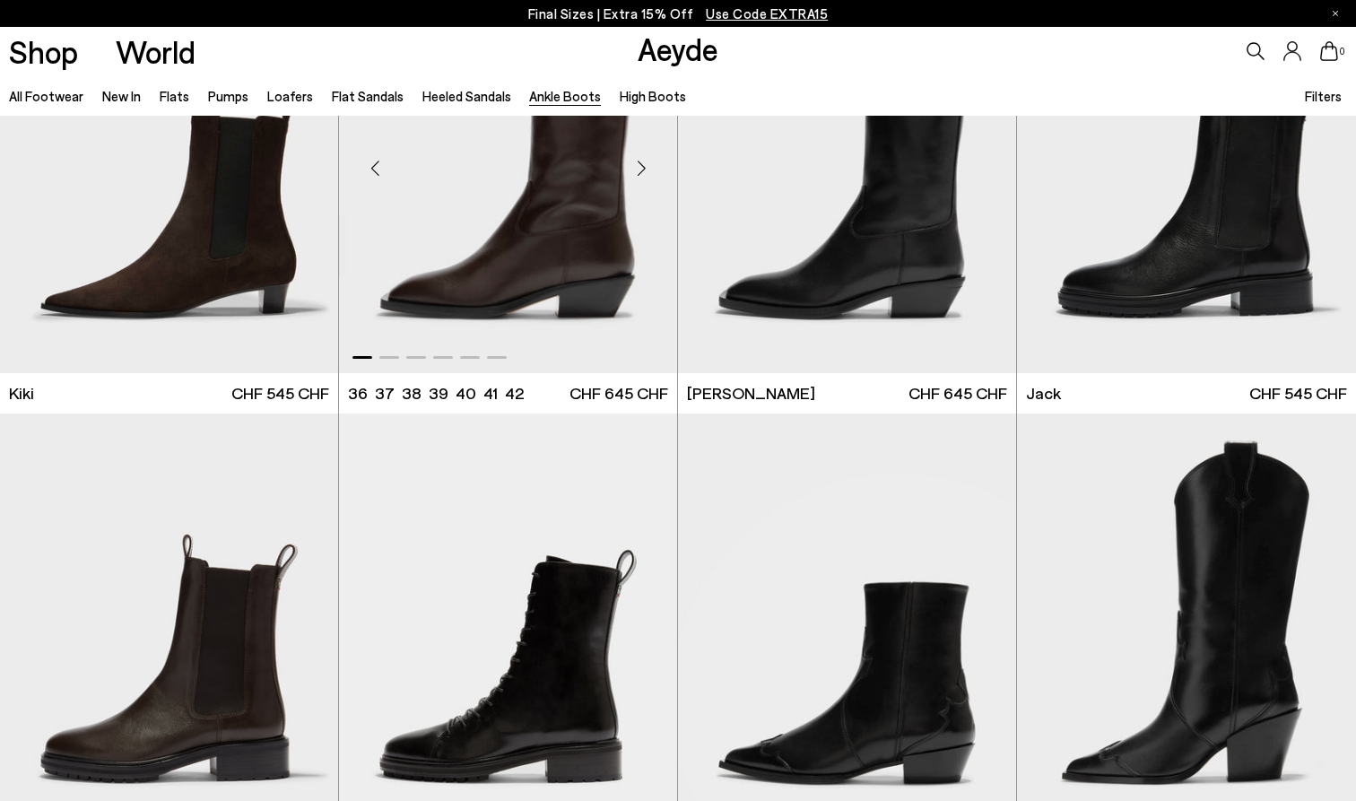
scroll to position [3233, 0]
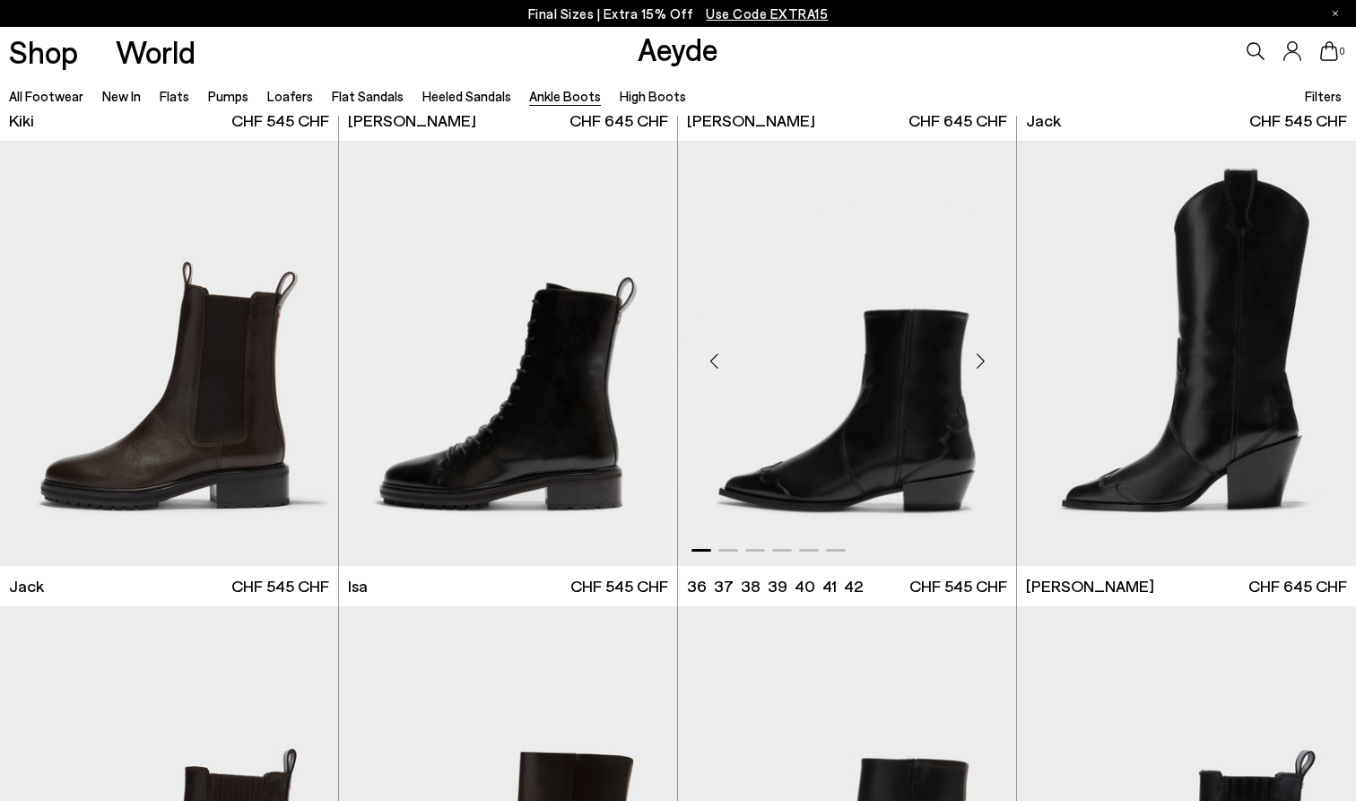
click at [990, 361] on div "Next slide" at bounding box center [980, 361] width 54 height 54
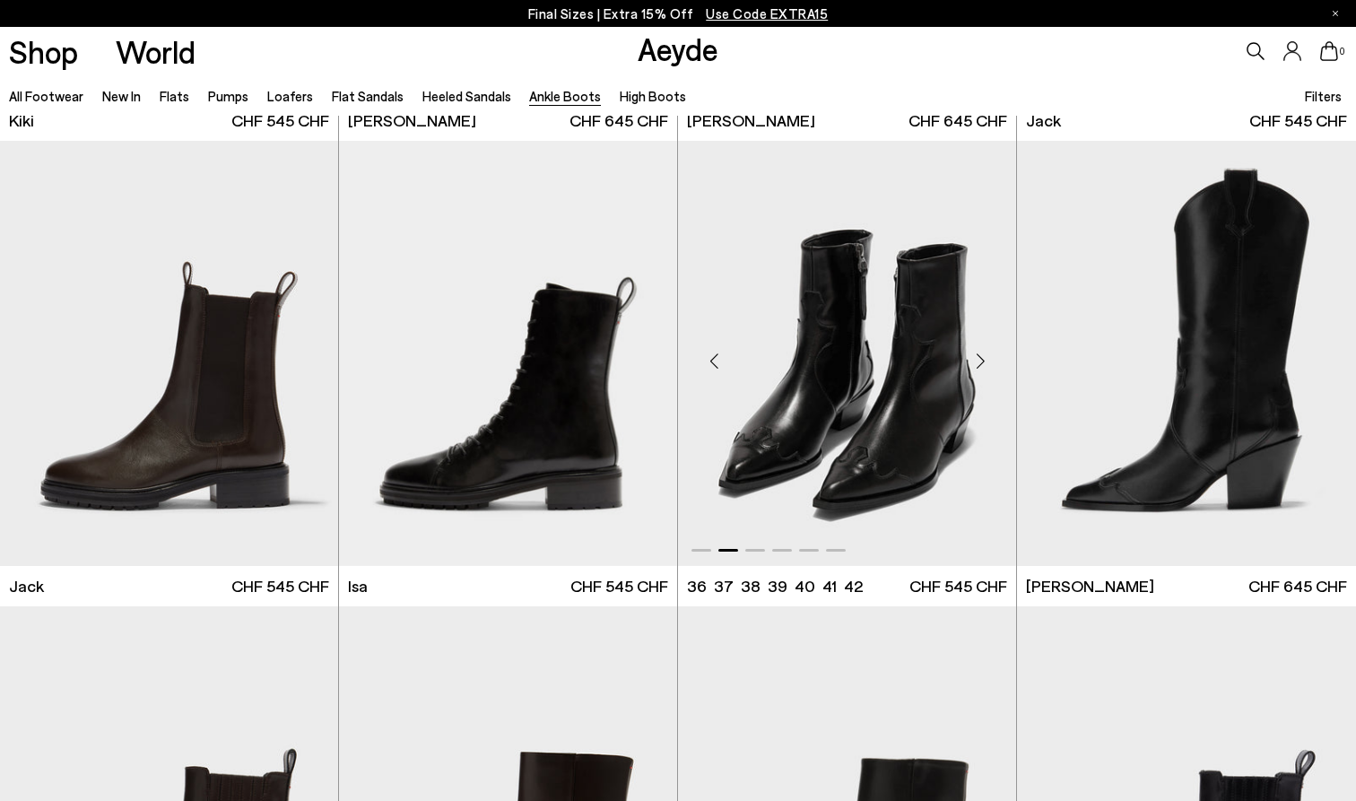
click at [978, 361] on div "Next slide" at bounding box center [980, 361] width 54 height 54
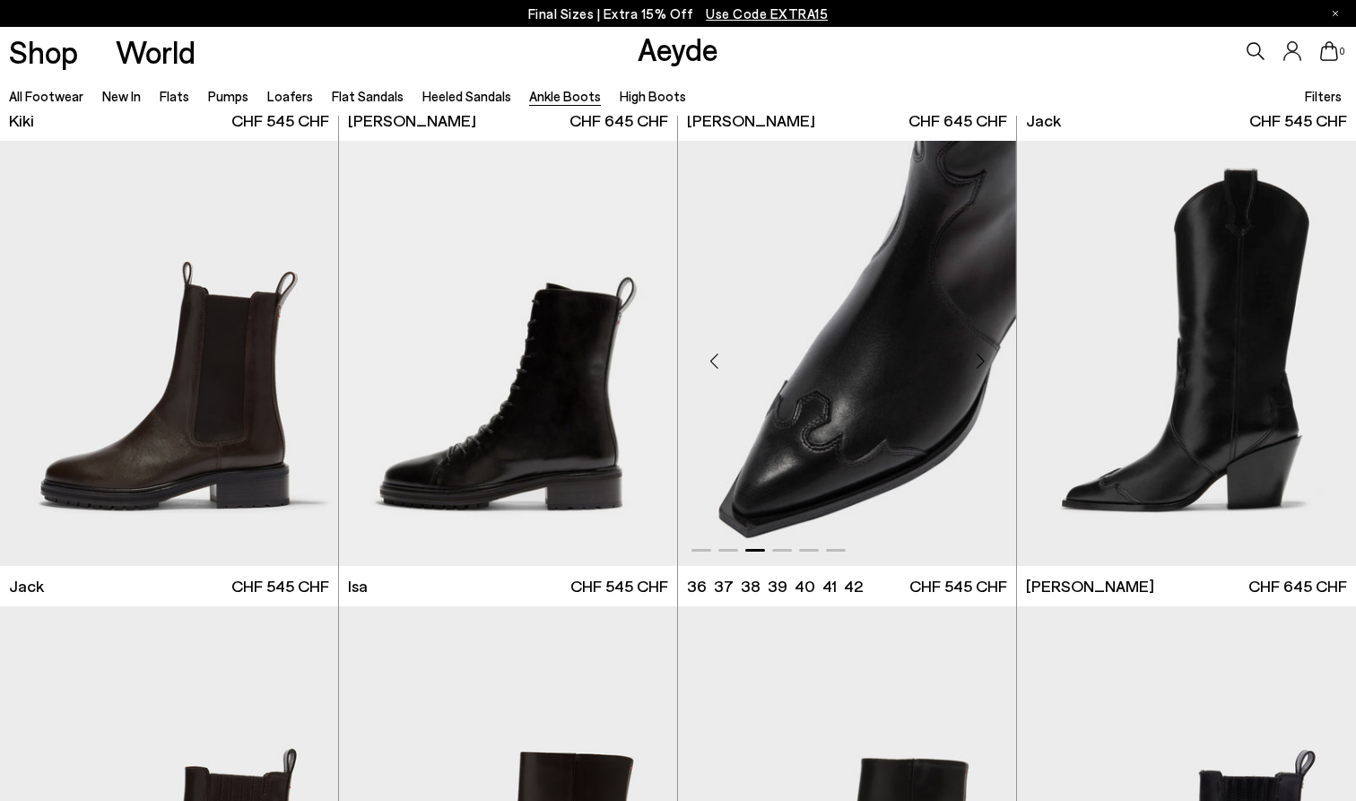
click at [978, 361] on div "Next slide" at bounding box center [980, 361] width 54 height 54
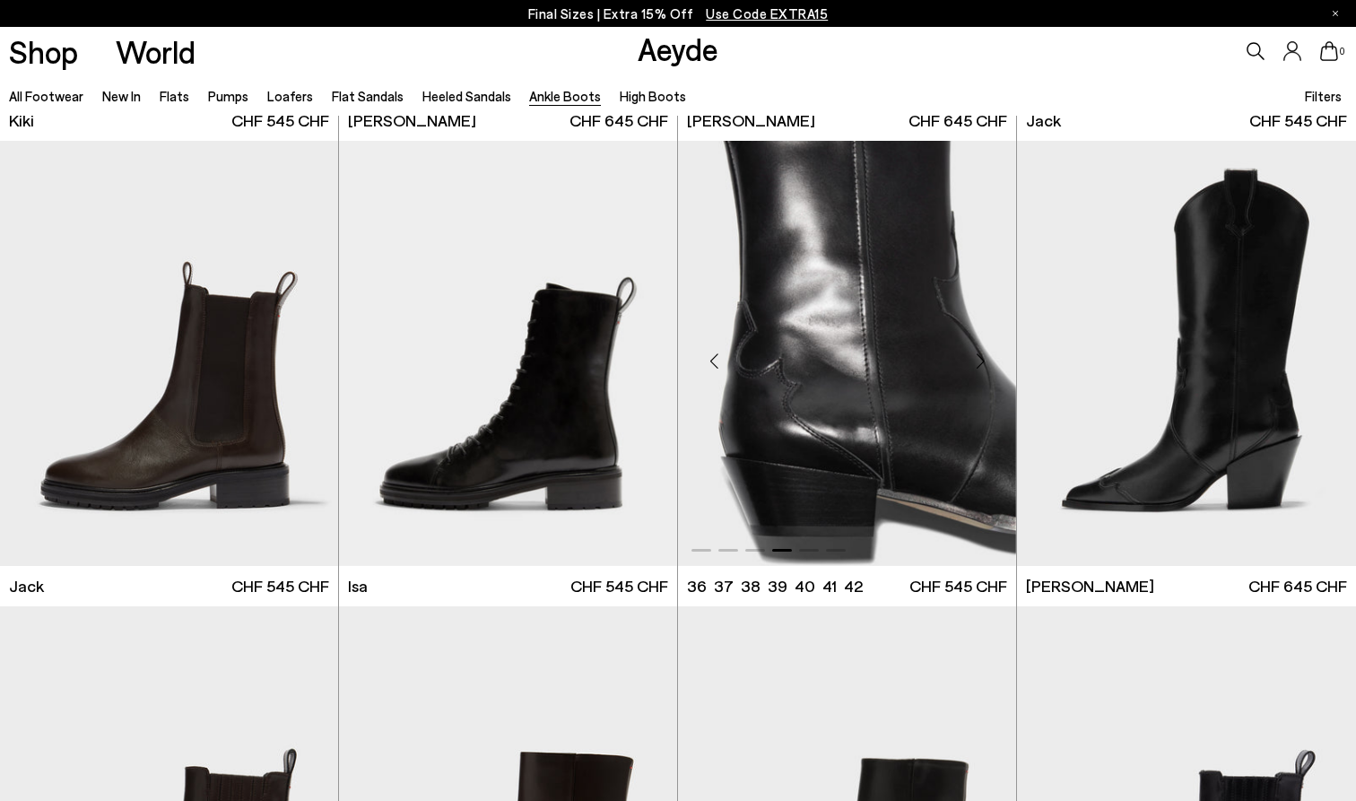
click at [978, 361] on div "Next slide" at bounding box center [980, 361] width 54 height 54
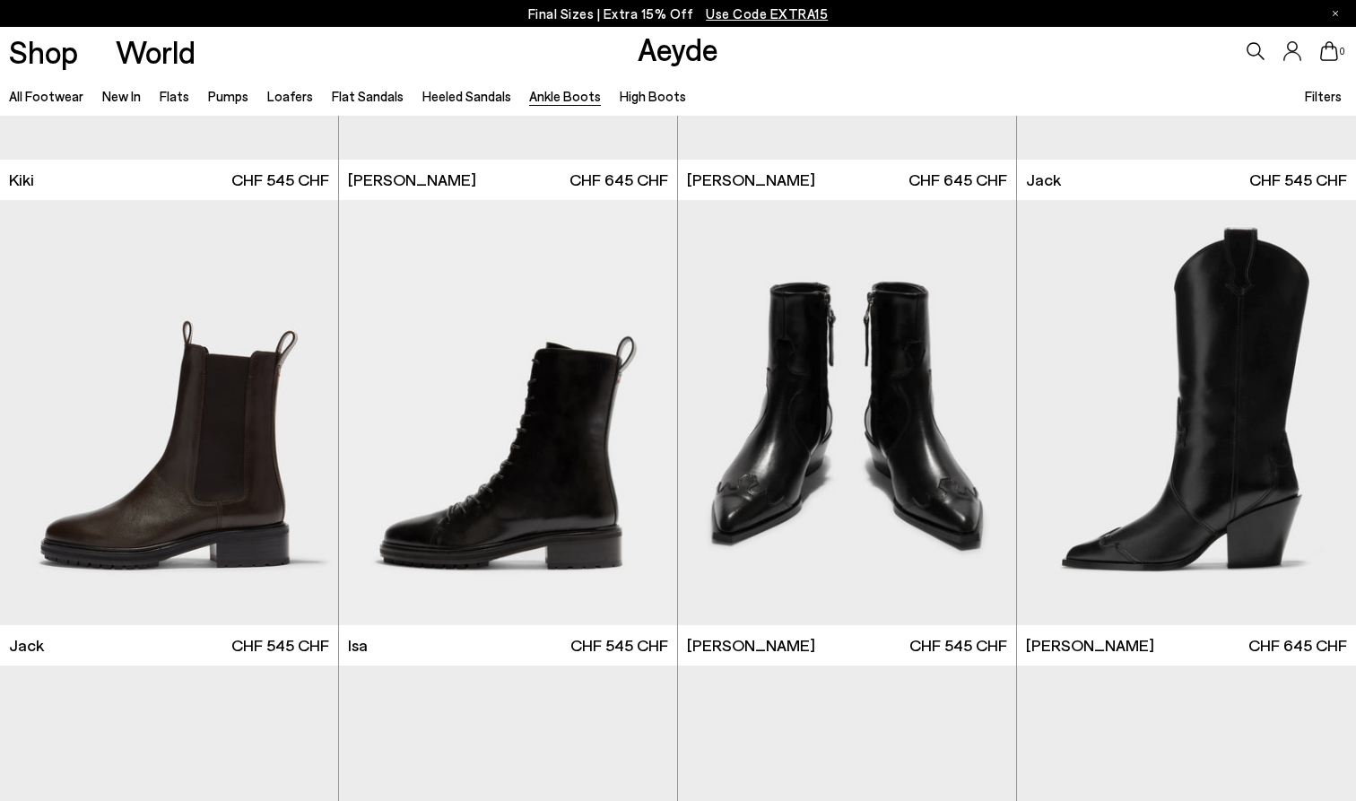
scroll to position [3082, 0]
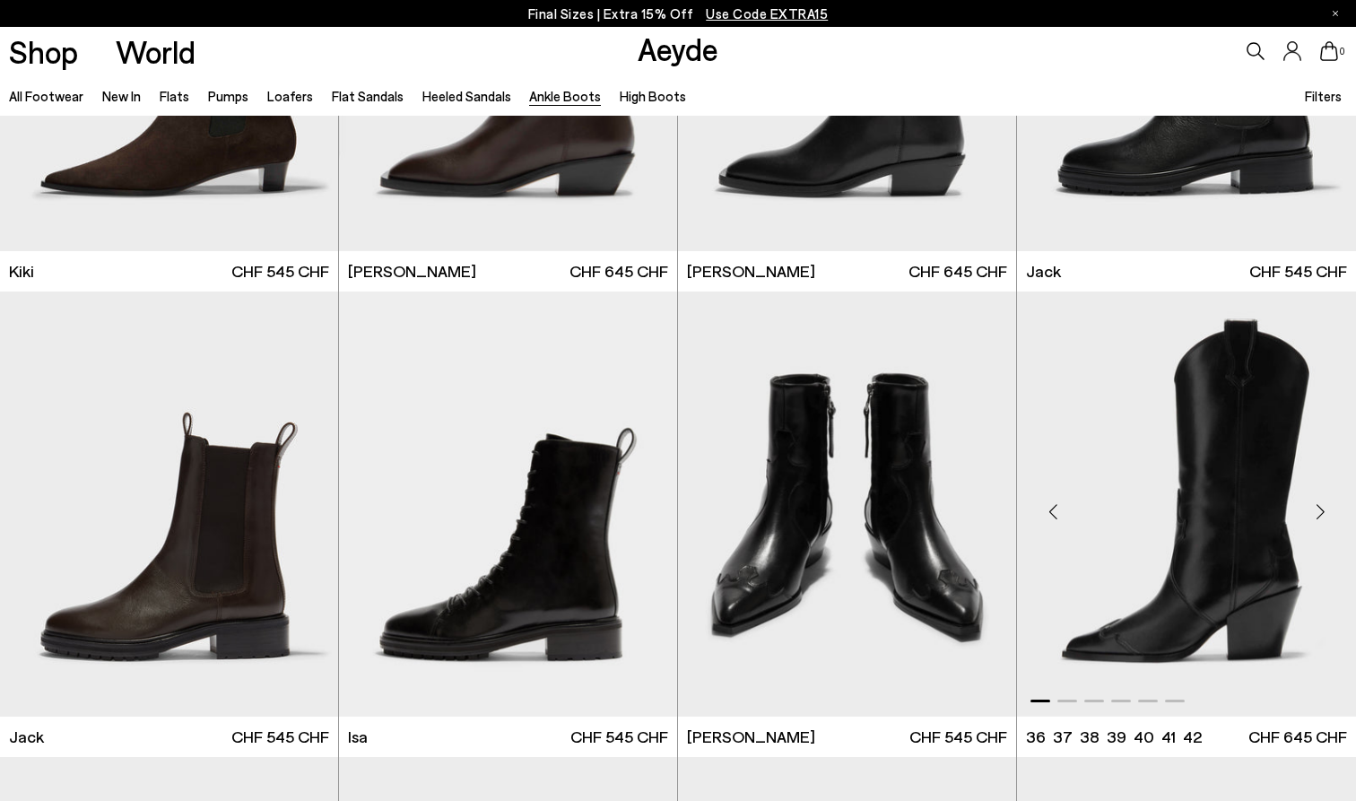
click at [1324, 513] on div "Next slide" at bounding box center [1320, 511] width 54 height 54
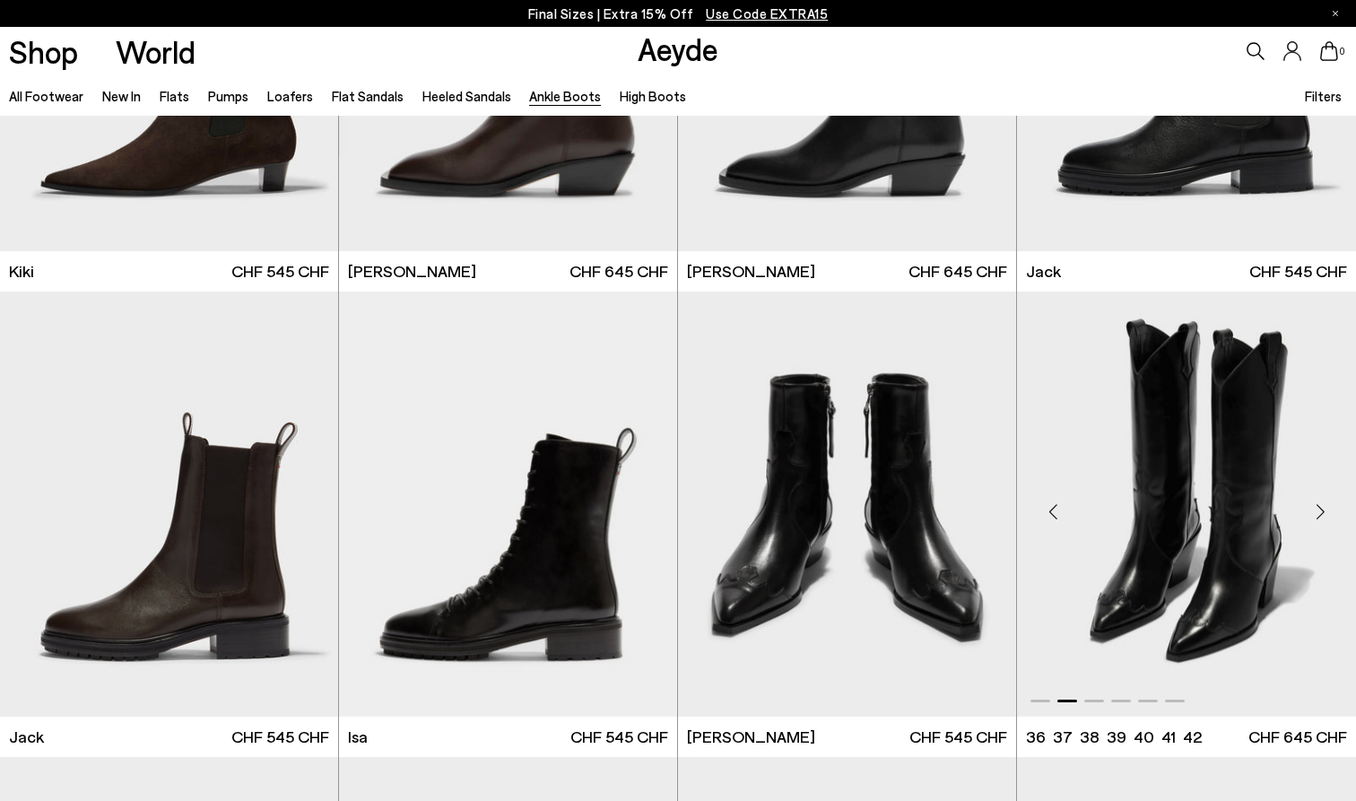
click at [1324, 513] on div "Next slide" at bounding box center [1320, 511] width 54 height 54
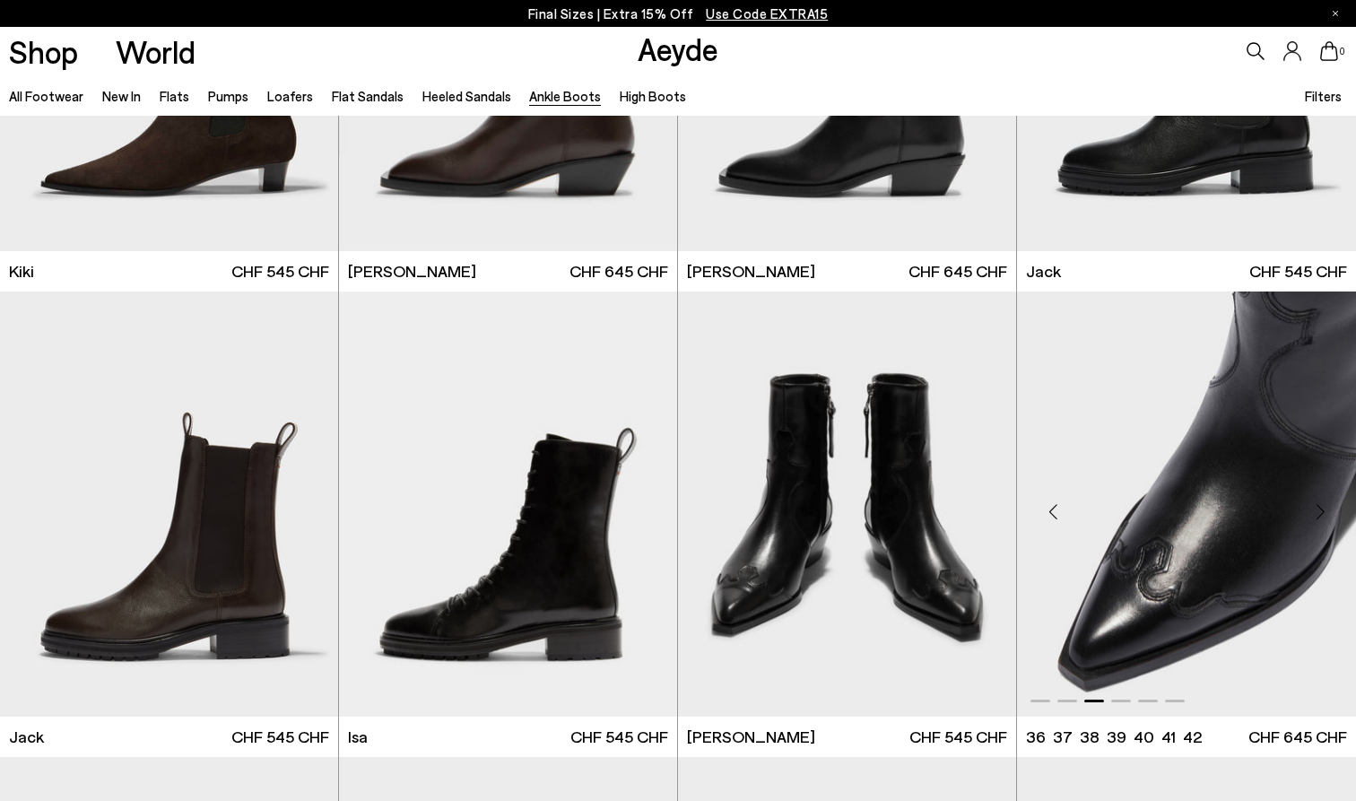
click at [1324, 513] on div "Next slide" at bounding box center [1320, 511] width 54 height 54
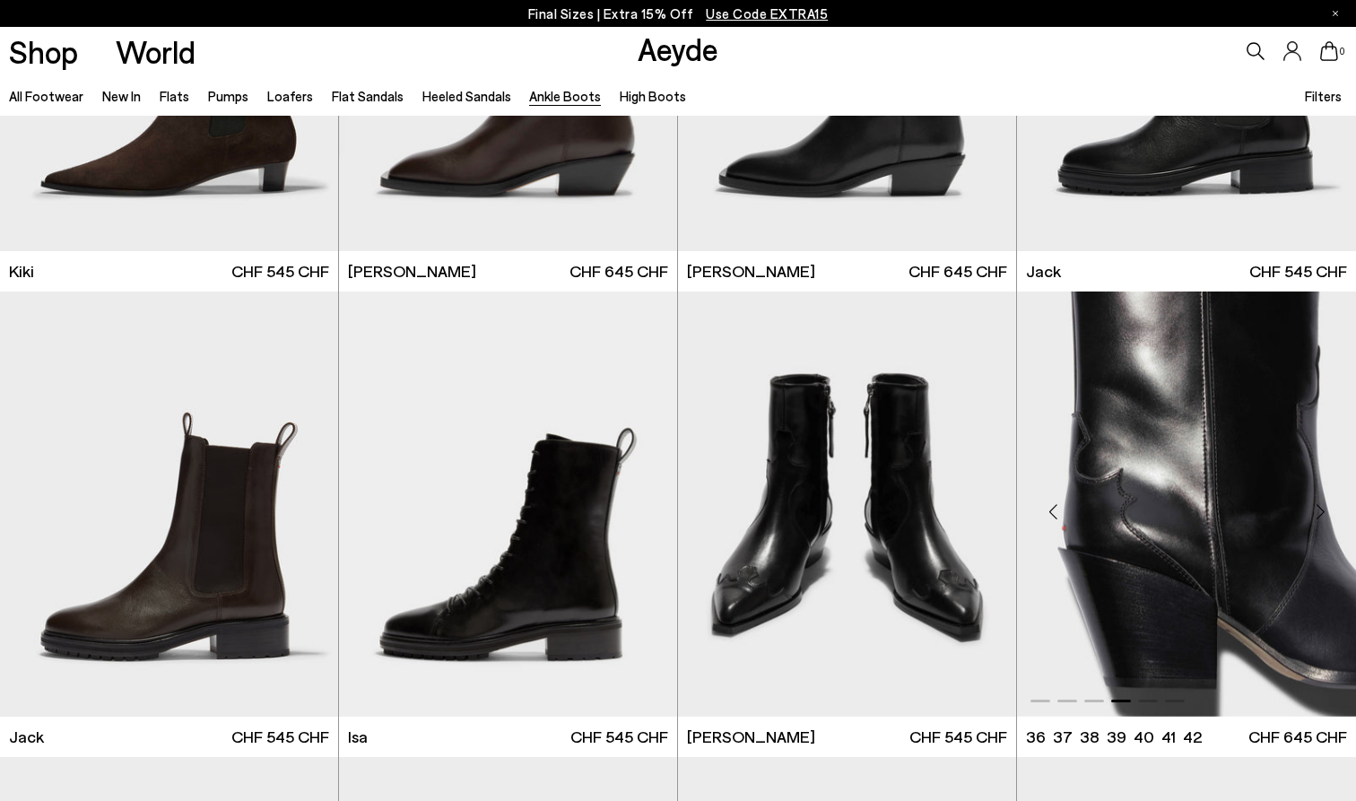
click at [1324, 513] on div "Next slide" at bounding box center [1320, 511] width 54 height 54
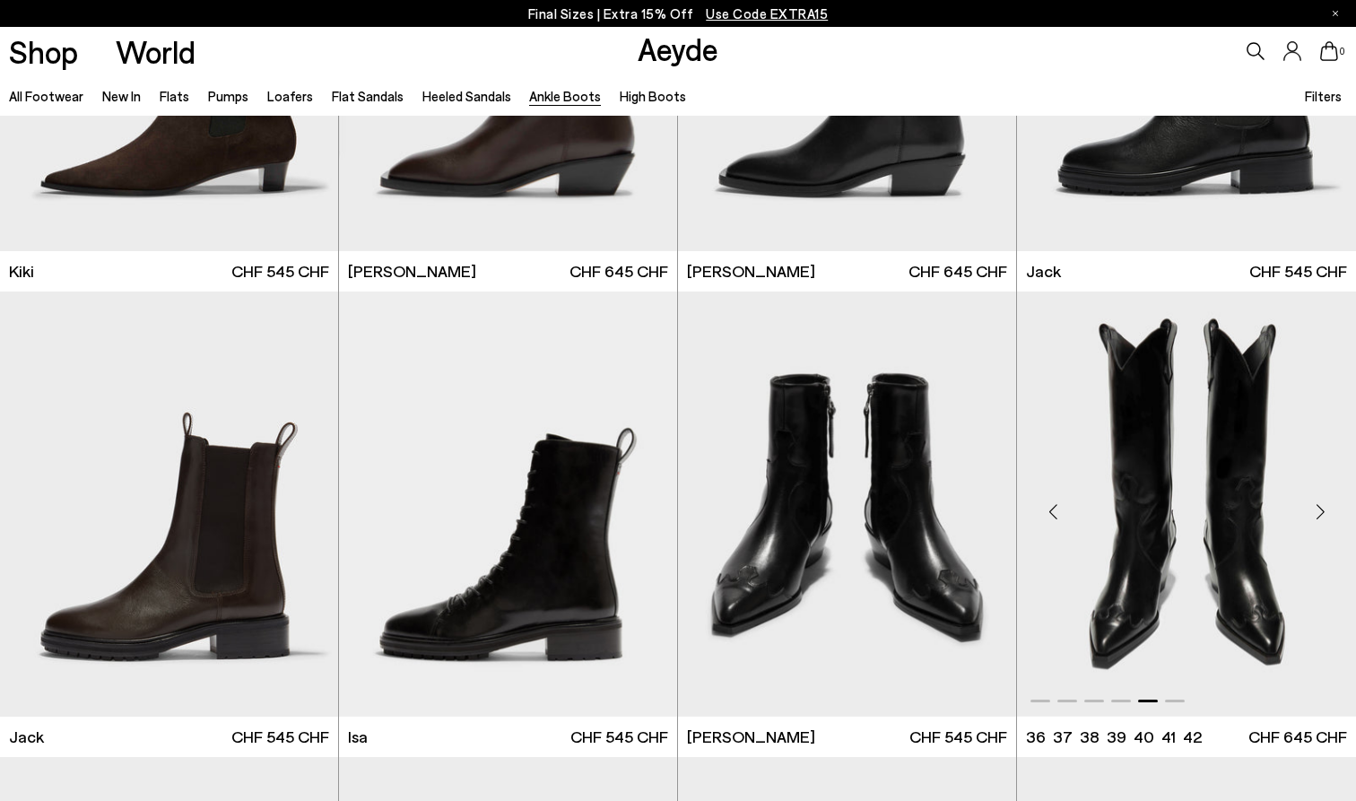
click at [1324, 513] on div "Next slide" at bounding box center [1320, 511] width 54 height 54
